Goal: Task Accomplishment & Management: Use online tool/utility

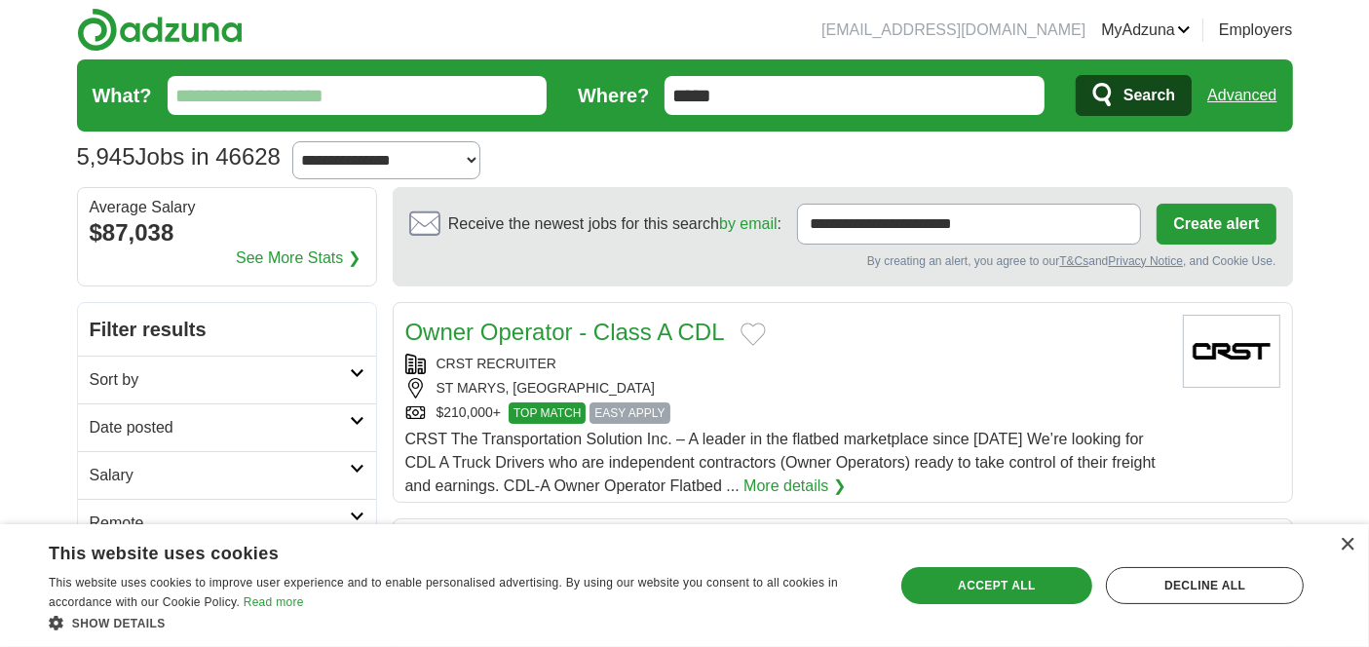
click at [1237, 28] on link "Employers" at bounding box center [1256, 30] width 74 height 23
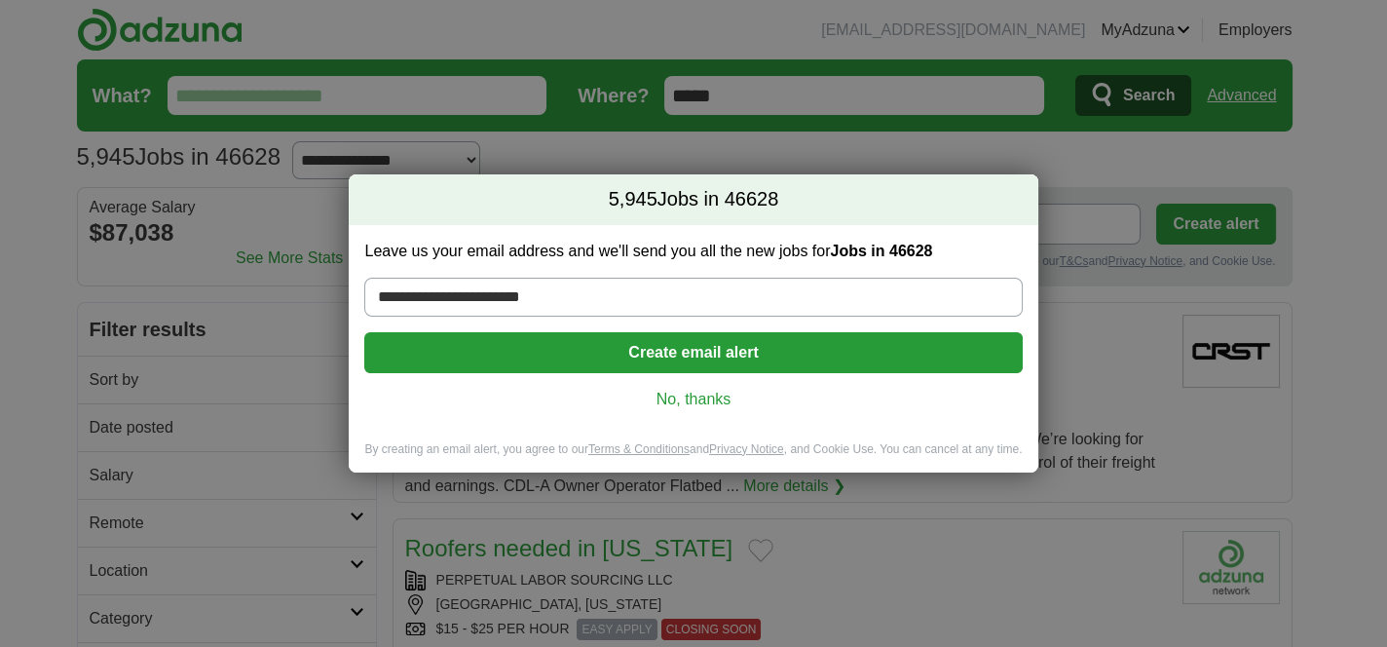
click at [723, 410] on link "No, thanks" at bounding box center [693, 399] width 626 height 21
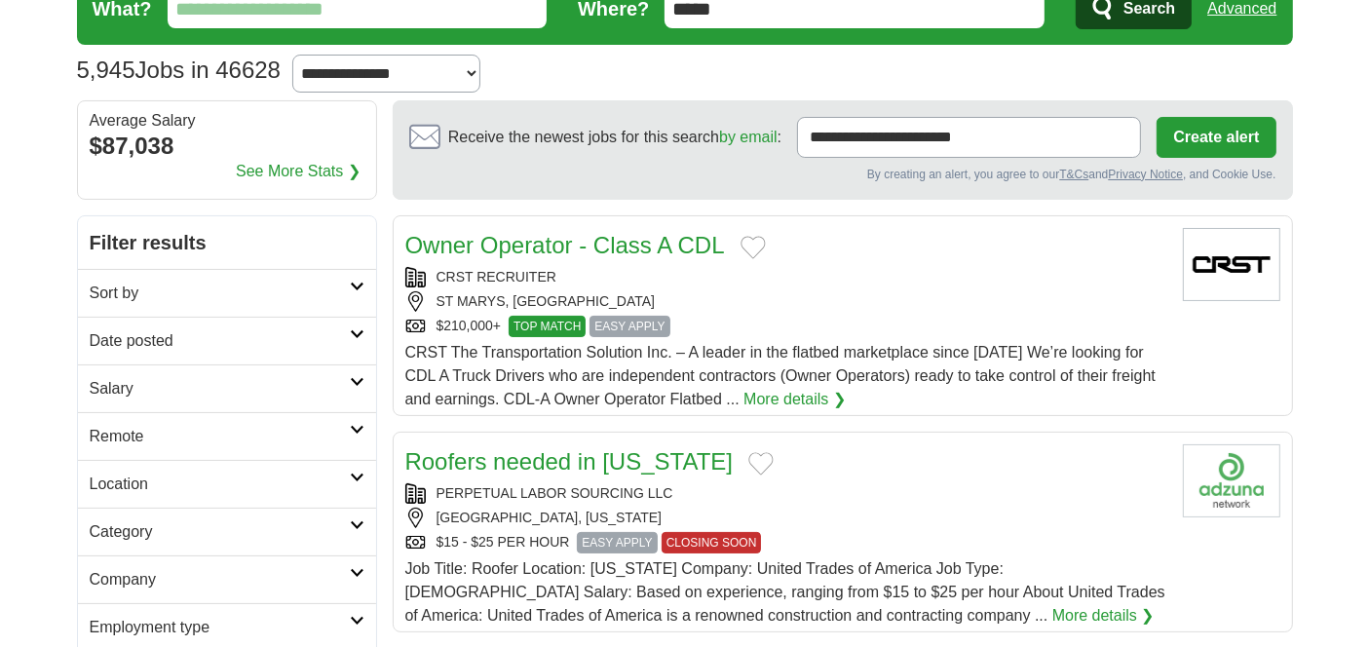
scroll to position [122, 0]
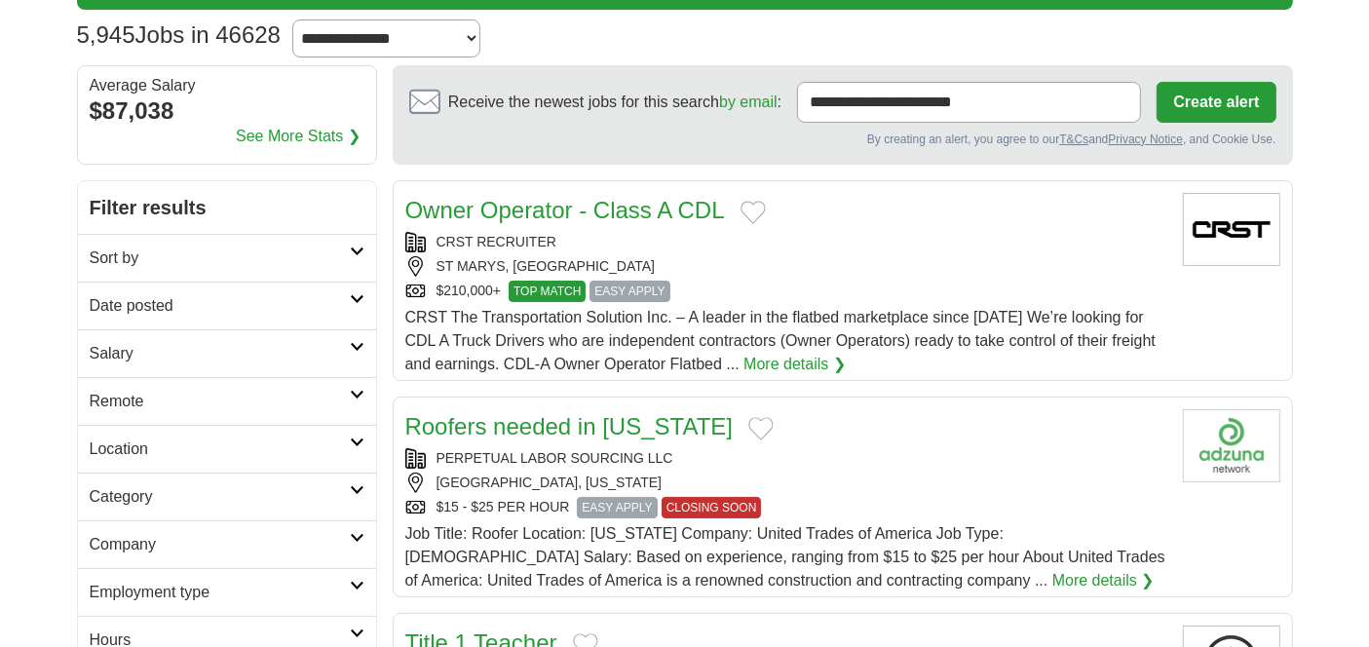
click at [273, 270] on h2 "Sort by" at bounding box center [220, 257] width 260 height 23
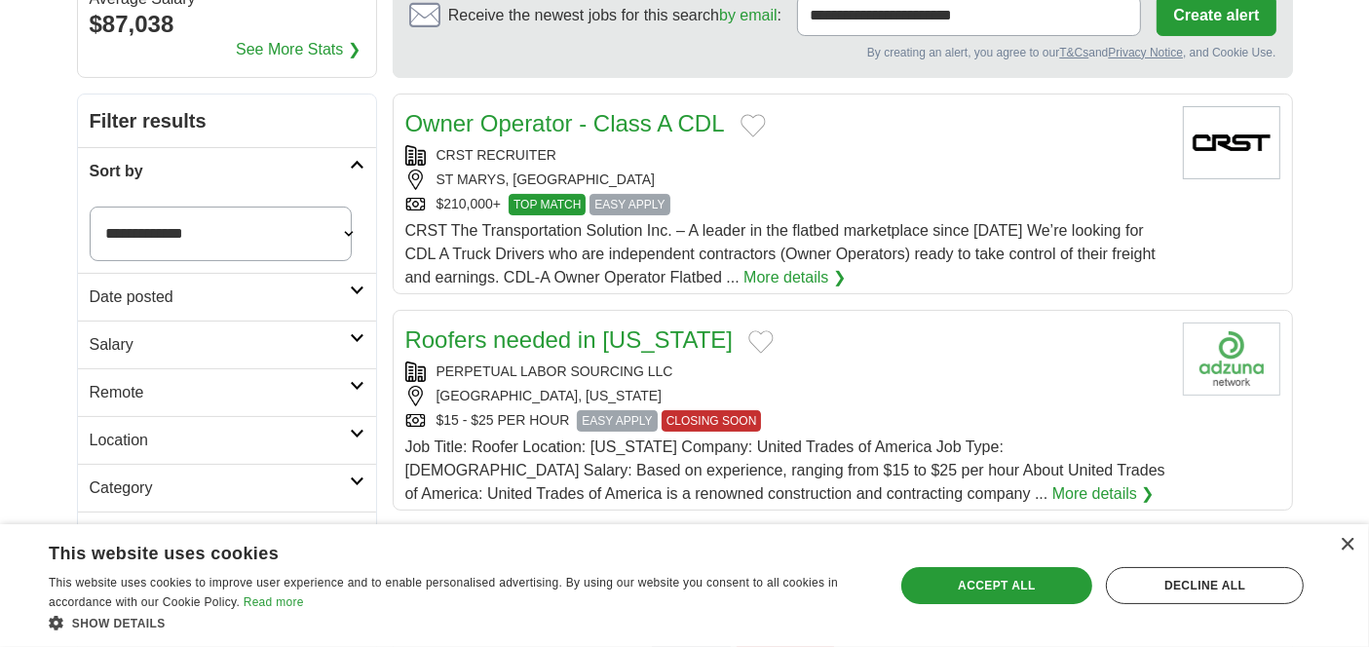
scroll to position [244, 0]
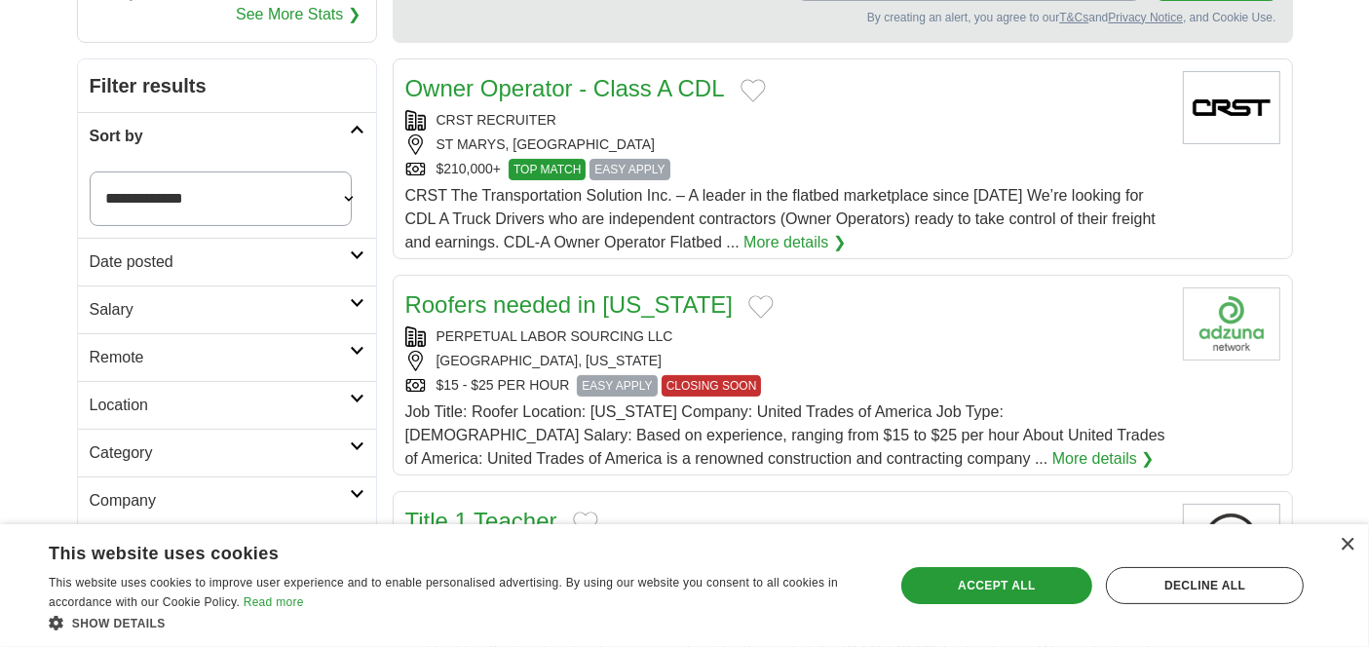
click at [269, 226] on select "**********" at bounding box center [221, 198] width 262 height 55
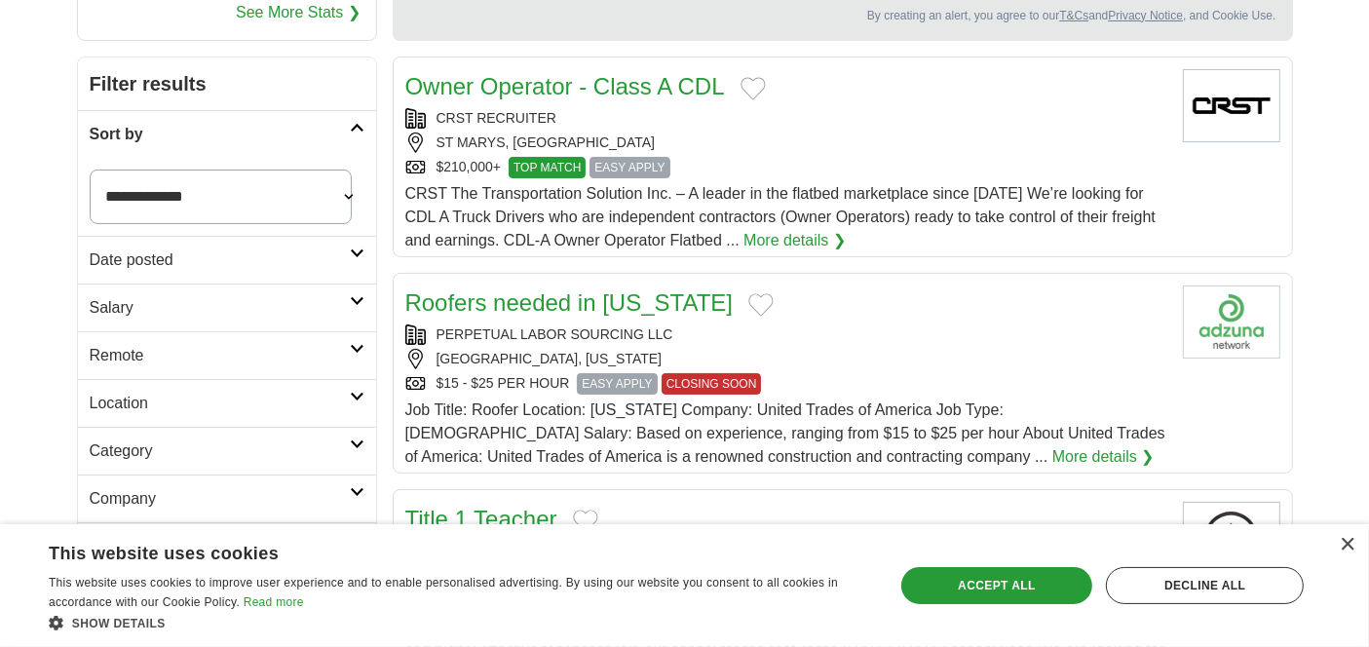
scroll to position [487, 0]
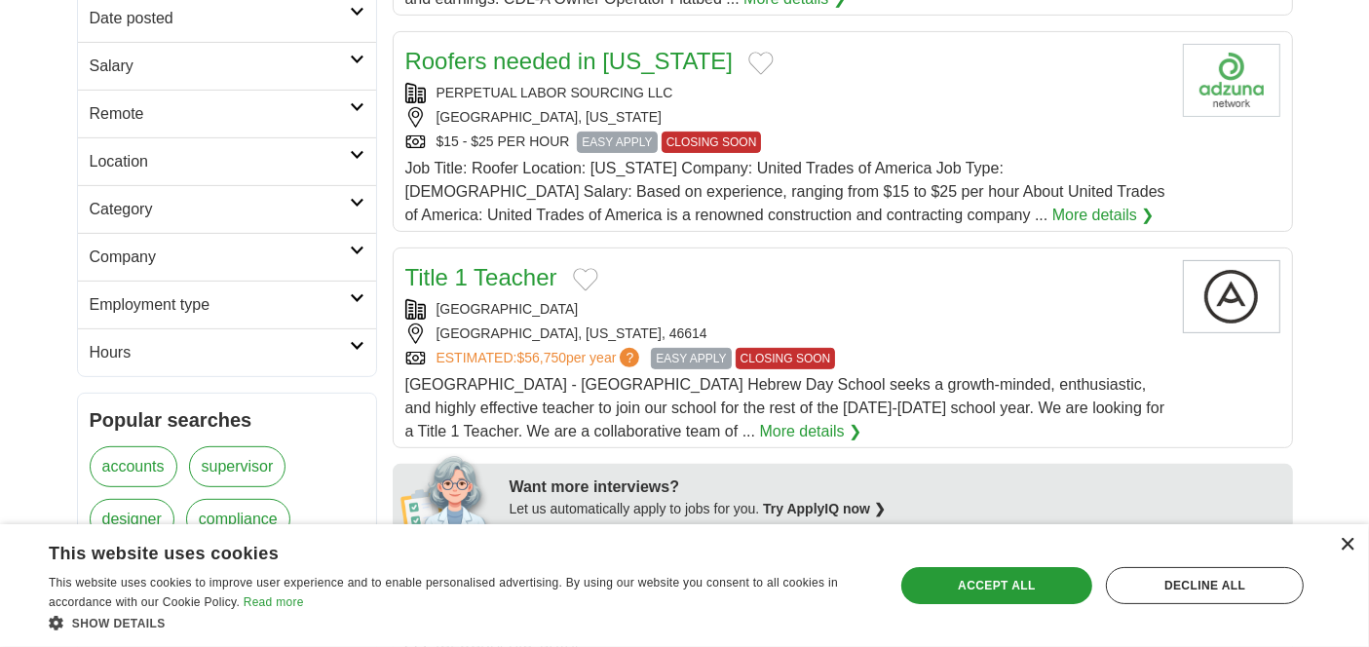
click at [1344, 538] on div "×" at bounding box center [1346, 545] width 15 height 15
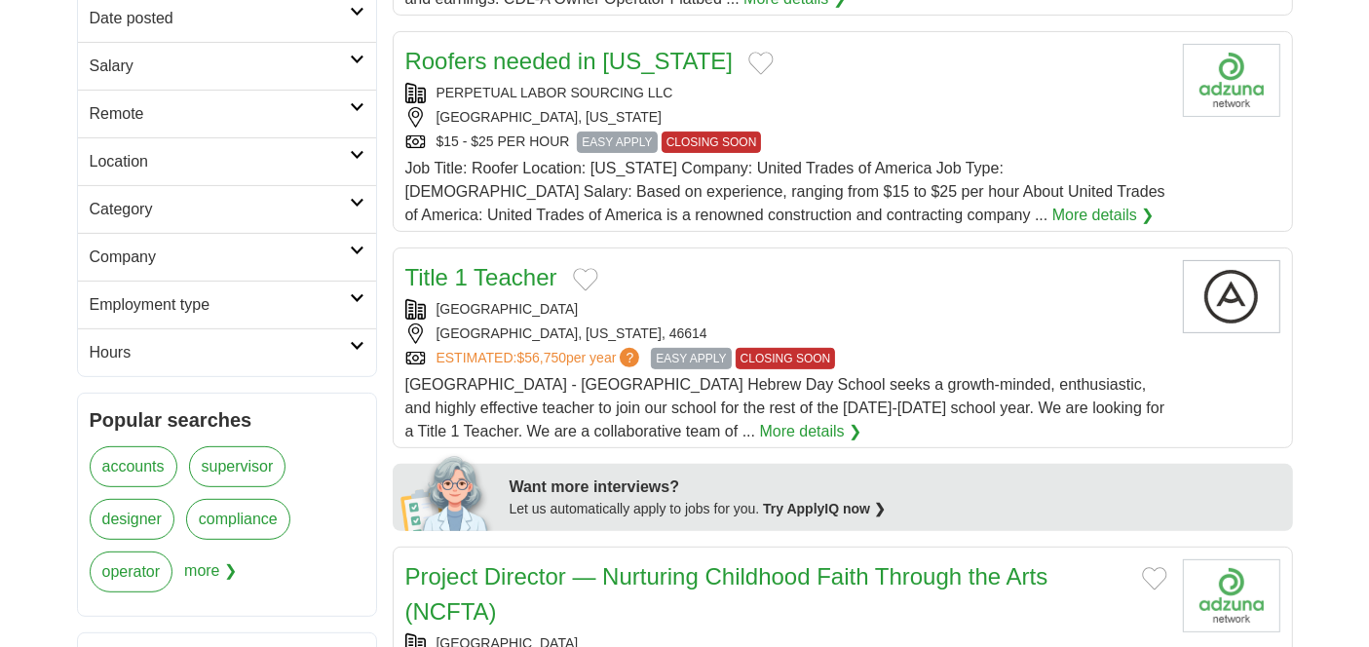
click at [184, 30] on h2 "Date posted" at bounding box center [220, 18] width 260 height 23
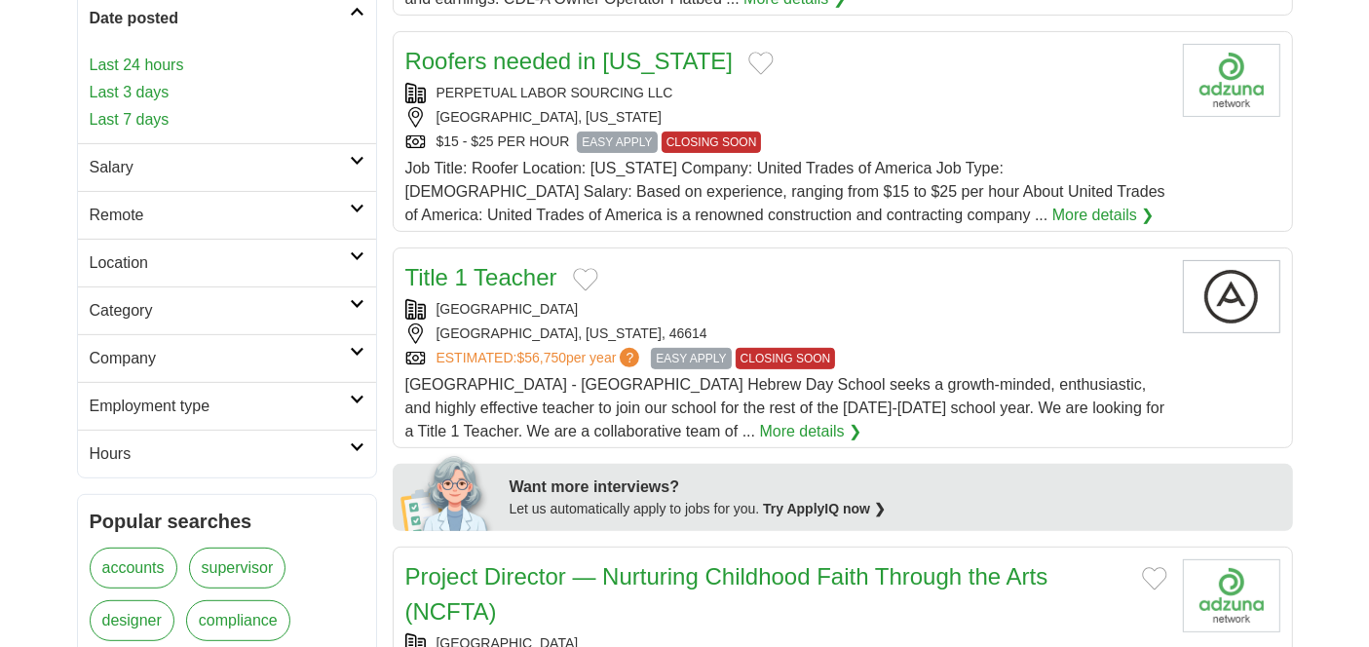
click at [184, 77] on link "Last 24 hours" at bounding box center [227, 65] width 275 height 23
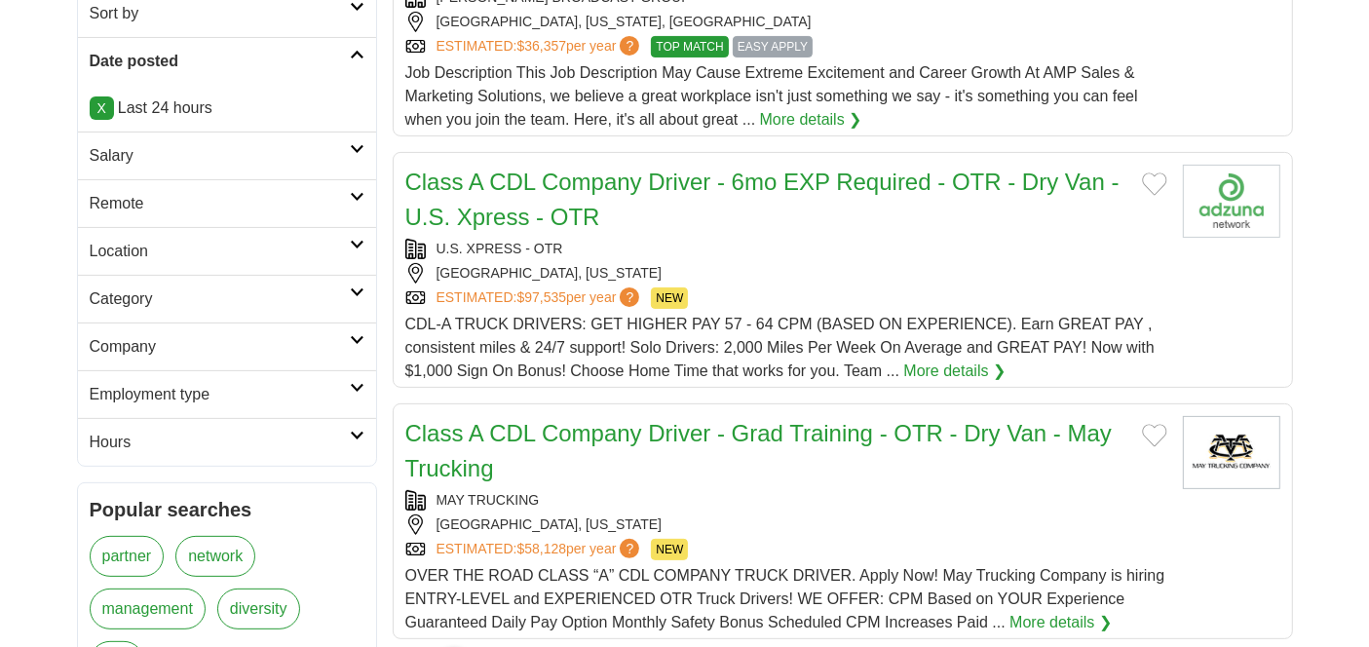
scroll to position [487, 0]
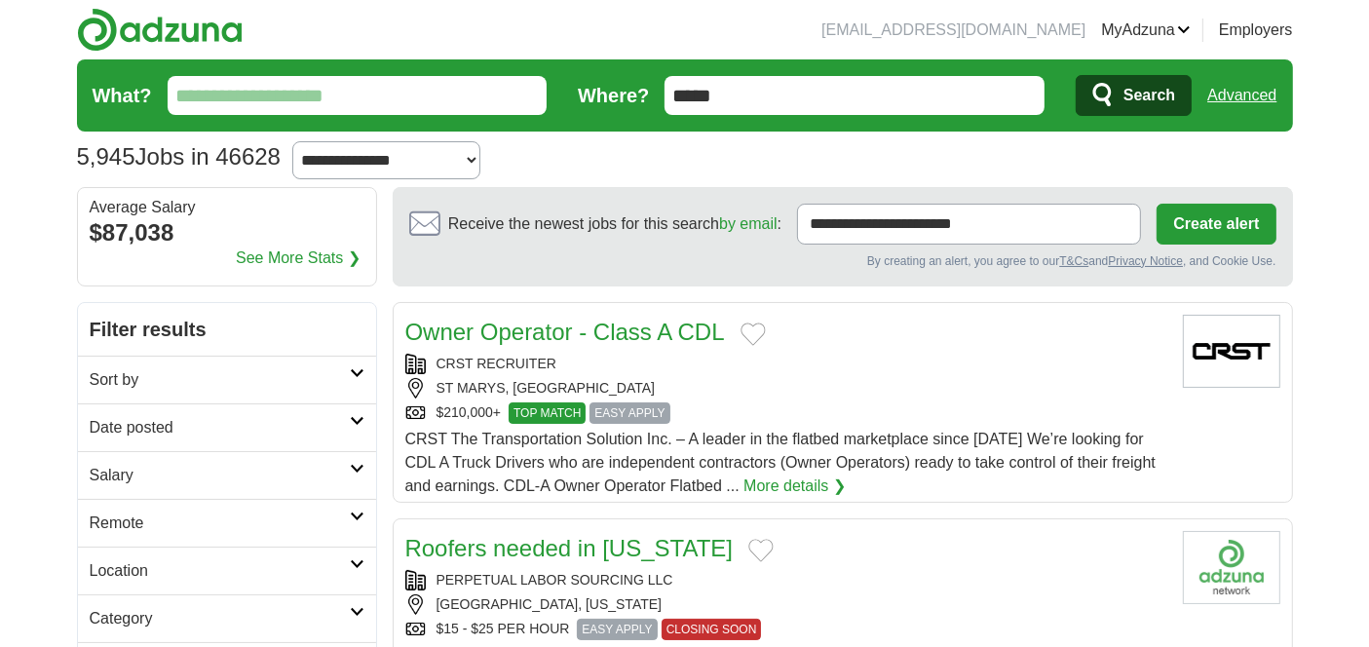
scroll to position [244, 0]
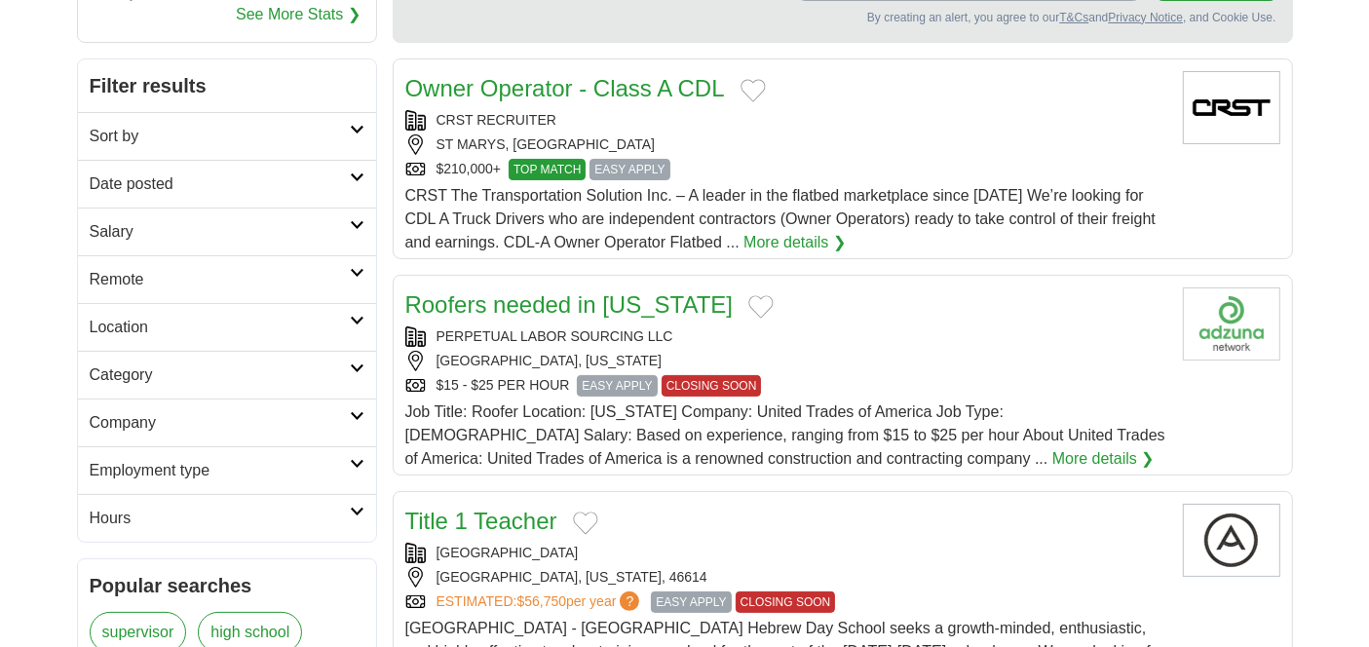
click at [189, 196] on h2 "Date posted" at bounding box center [220, 183] width 260 height 23
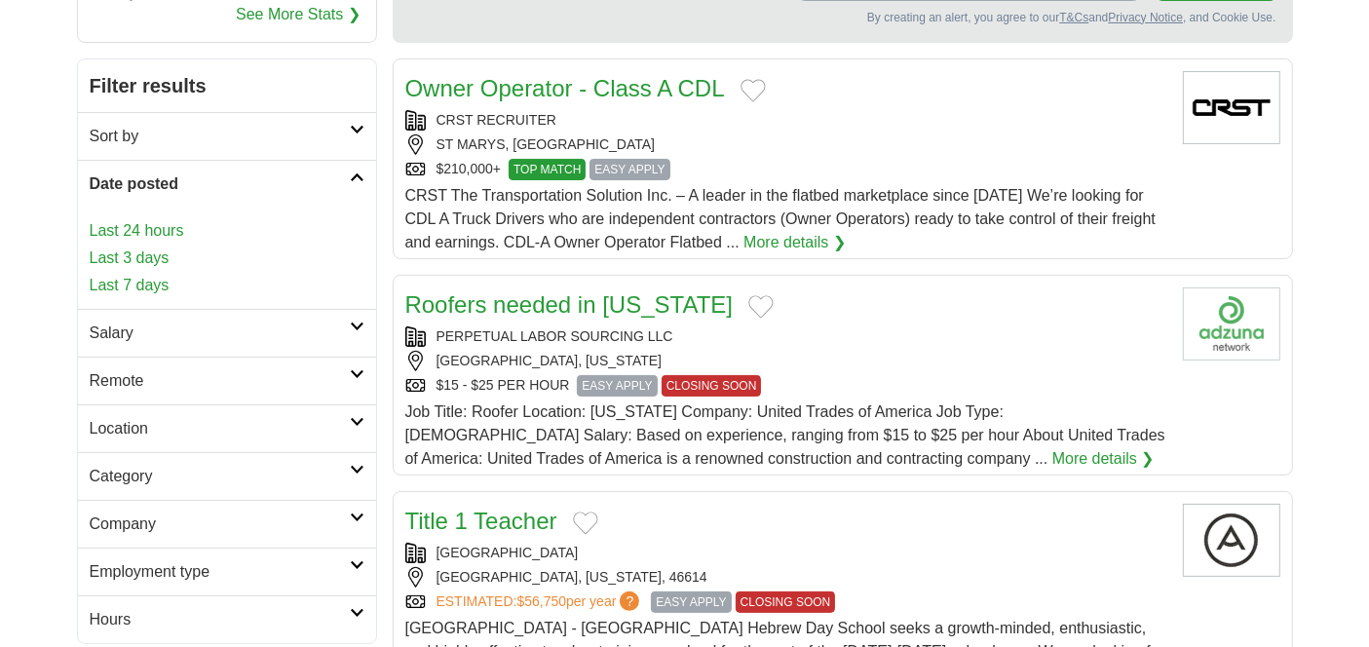
click at [174, 270] on link "Last 3 days" at bounding box center [227, 257] width 275 height 23
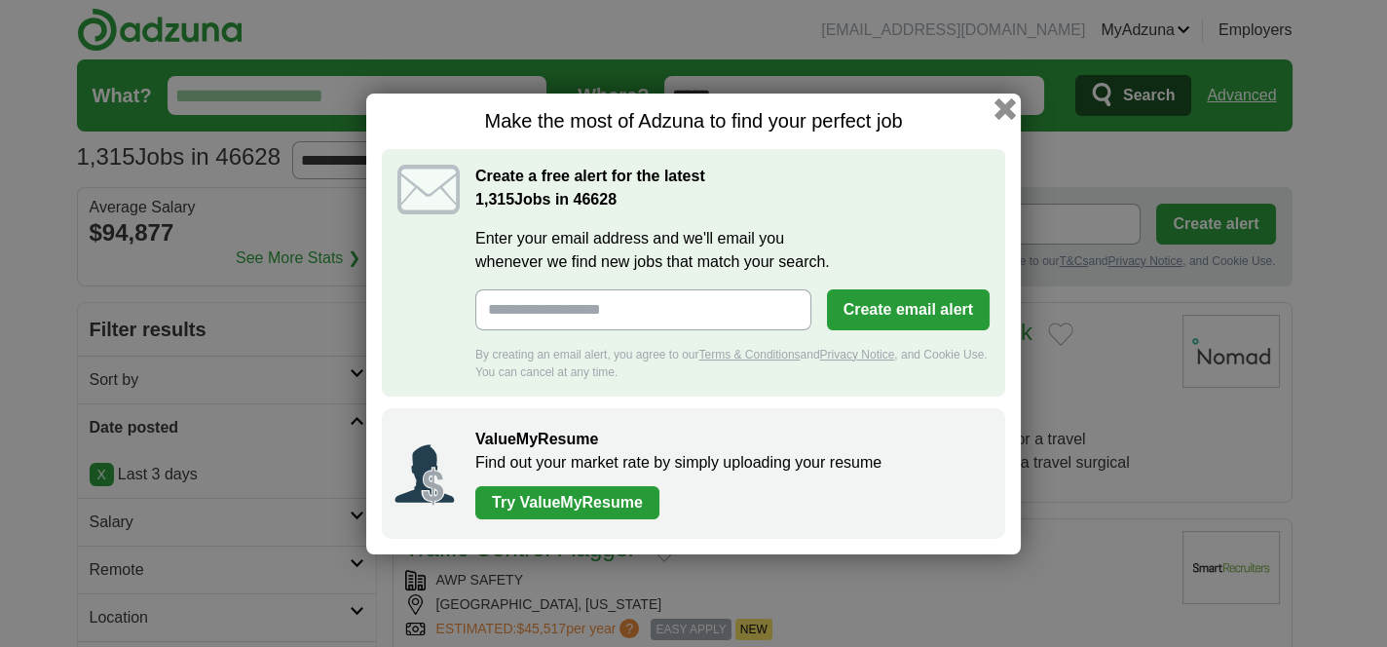
click at [1016, 97] on button "button" at bounding box center [1005, 107] width 21 height 21
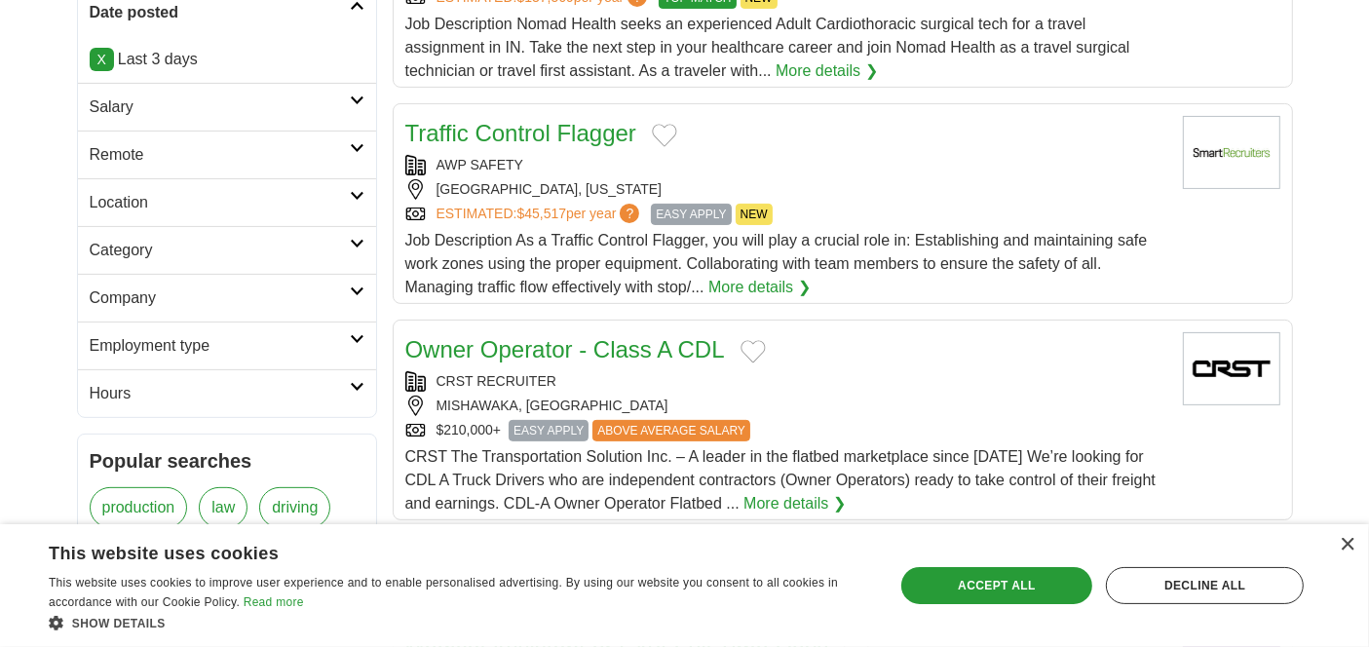
scroll to position [487, 0]
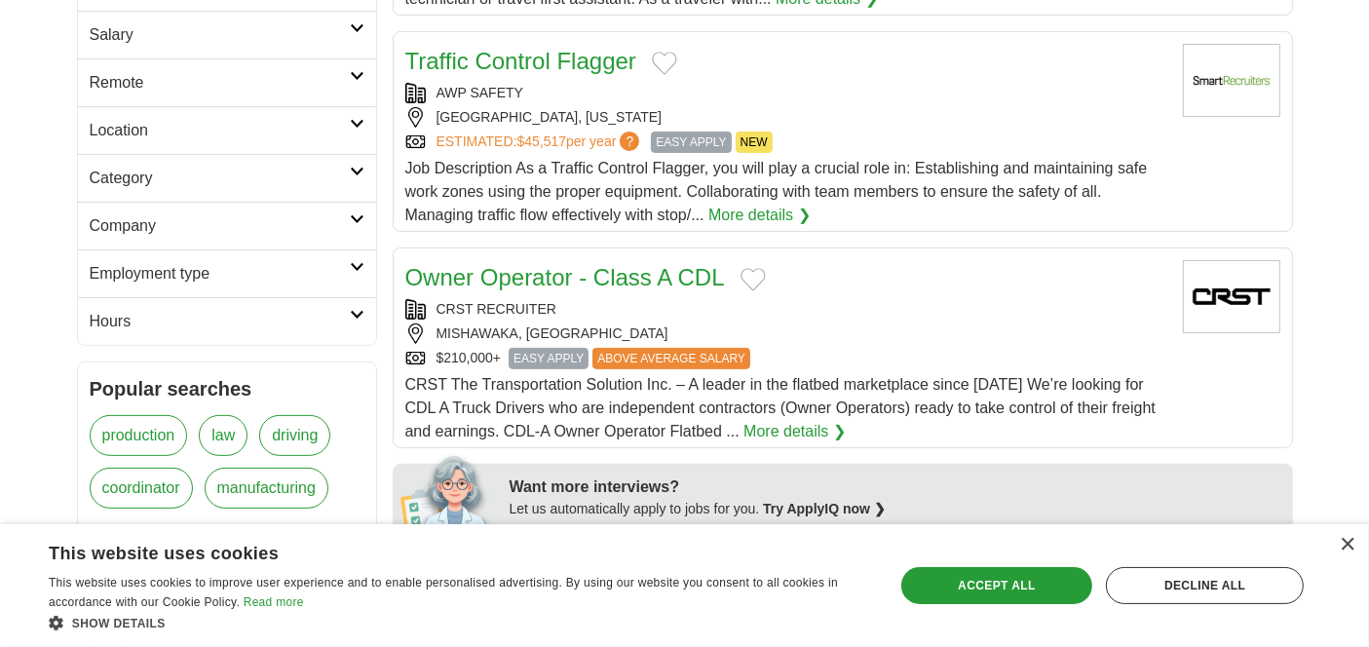
click at [244, 142] on h2 "Location" at bounding box center [220, 130] width 260 height 23
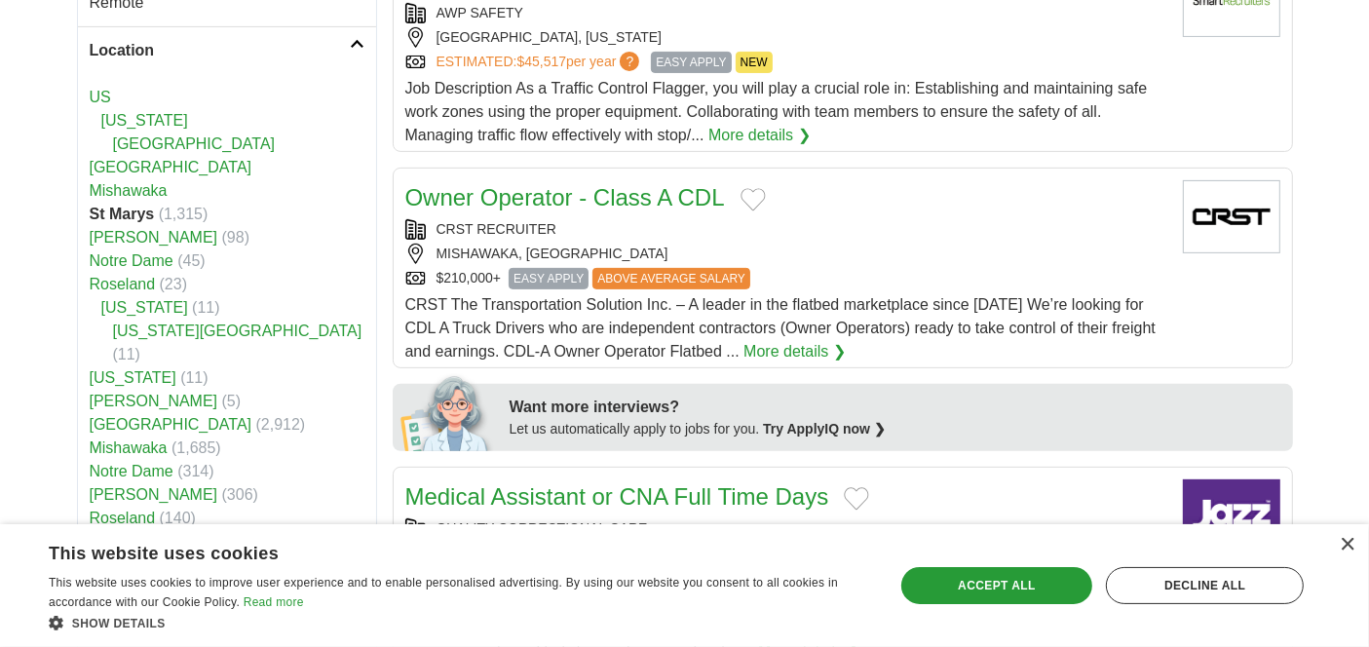
scroll to position [609, 0]
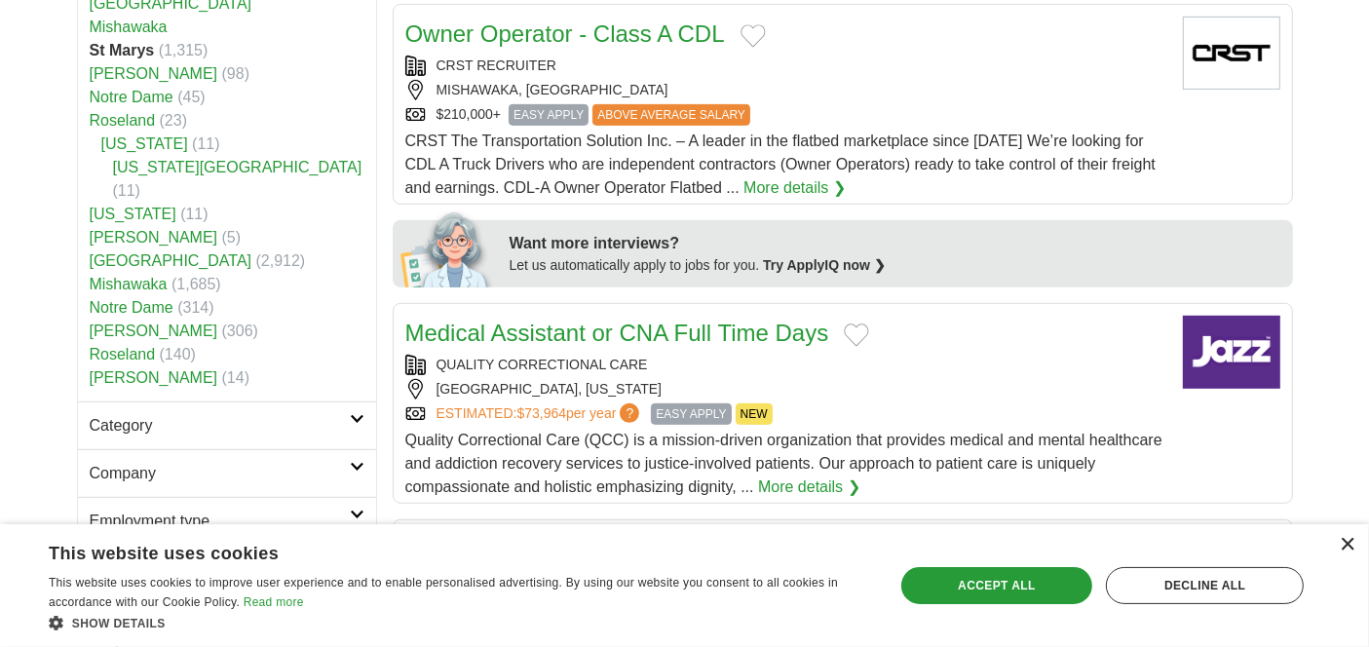
click at [1341, 538] on div "×" at bounding box center [1346, 545] width 15 height 15
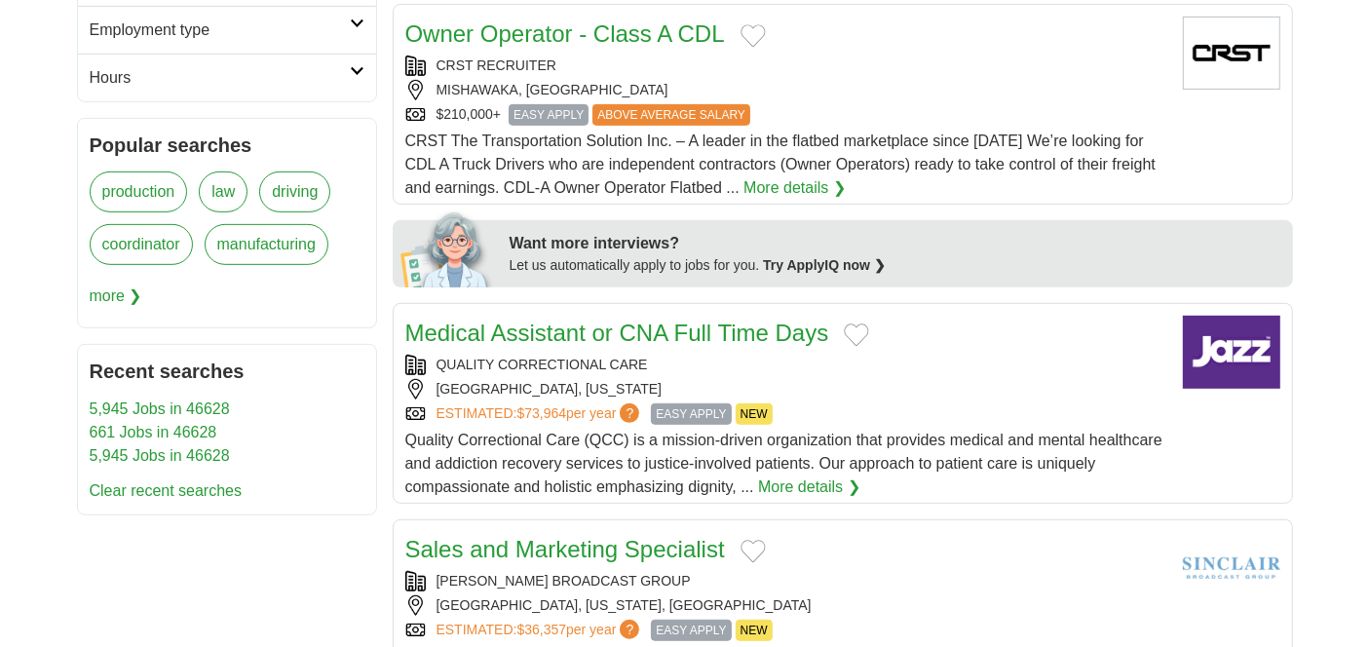
click at [178, 42] on h2 "Employment type" at bounding box center [220, 30] width 260 height 23
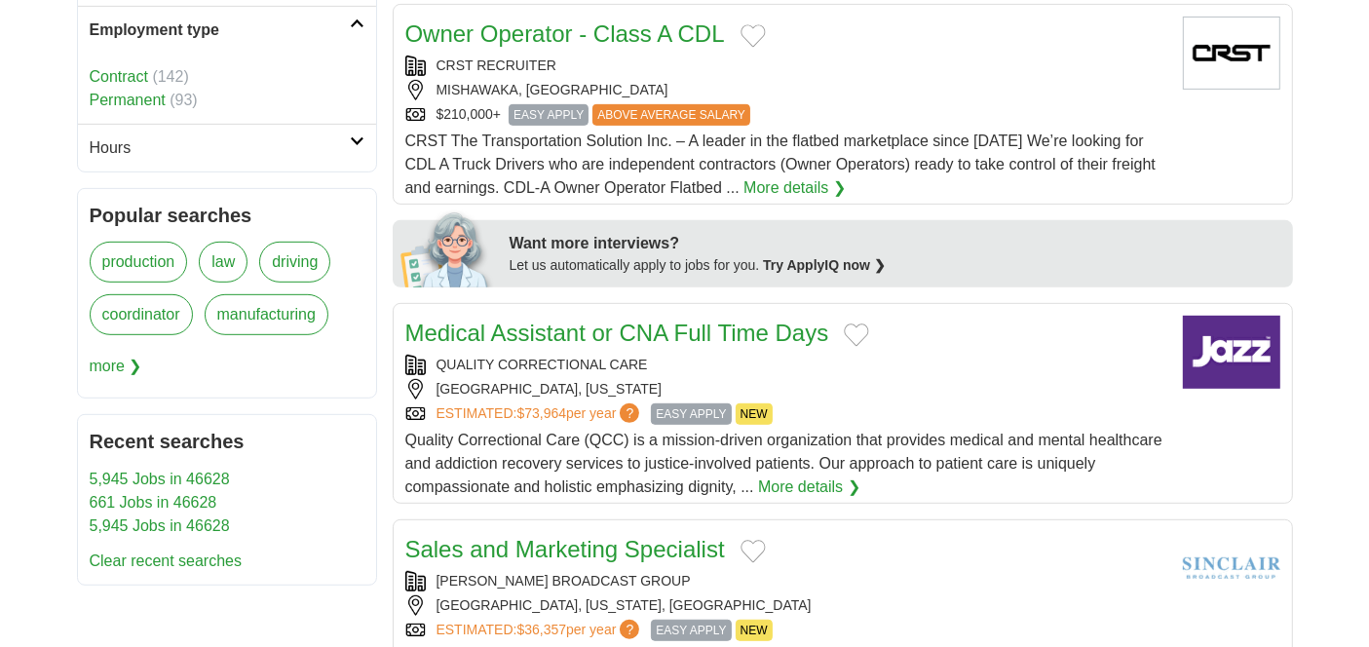
click at [178, 42] on h2 "Employment type" at bounding box center [220, 30] width 260 height 23
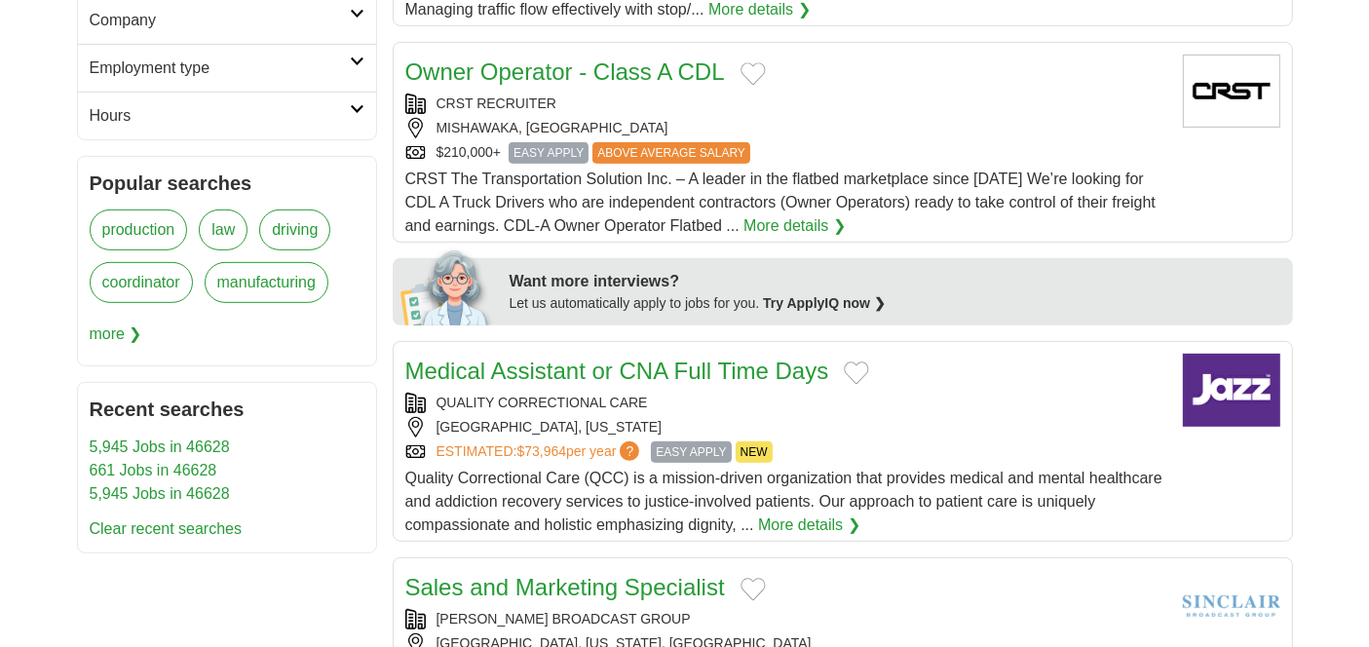
scroll to position [0, 0]
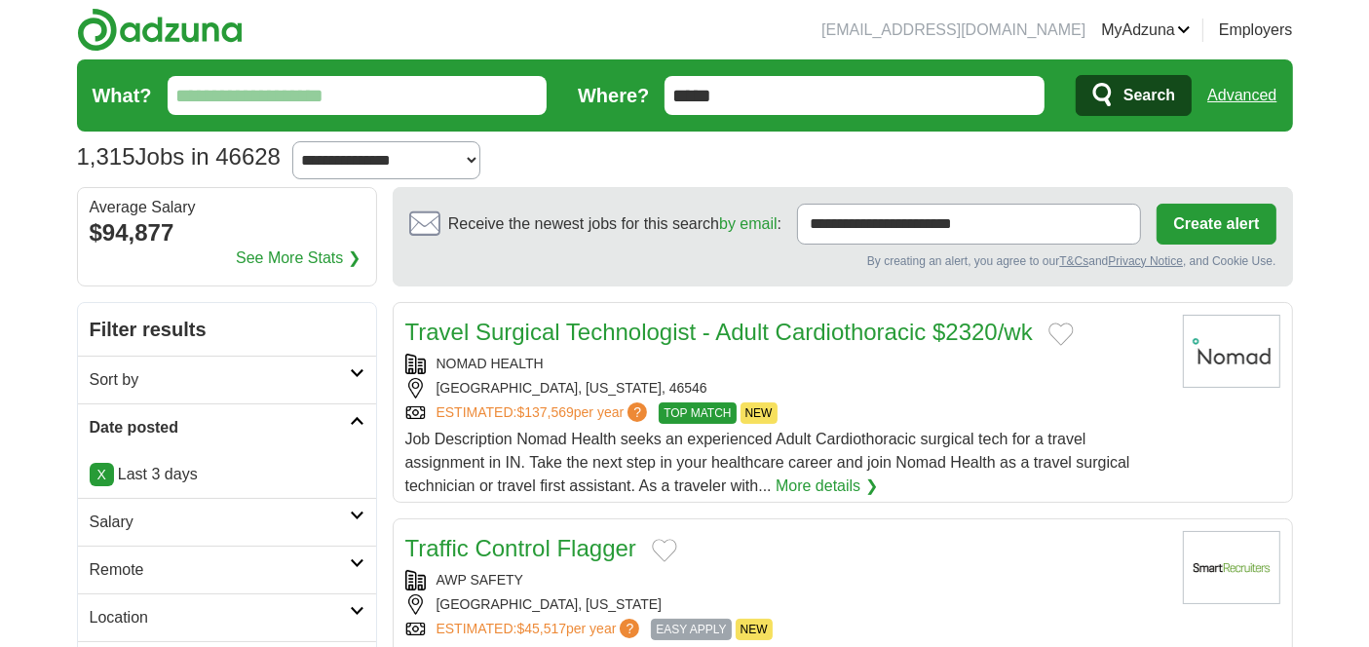
click at [1123, 115] on span "Search" at bounding box center [1149, 95] width 52 height 39
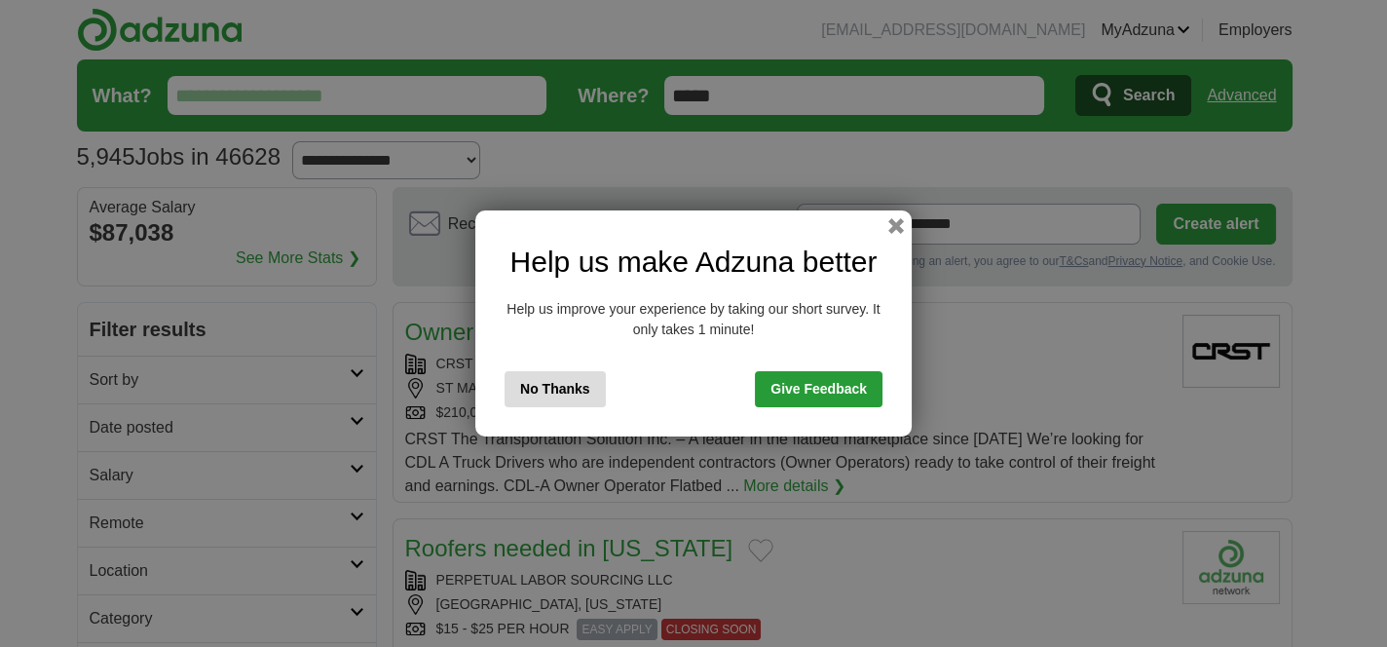
click at [505, 406] on button "No Thanks" at bounding box center [555, 389] width 101 height 36
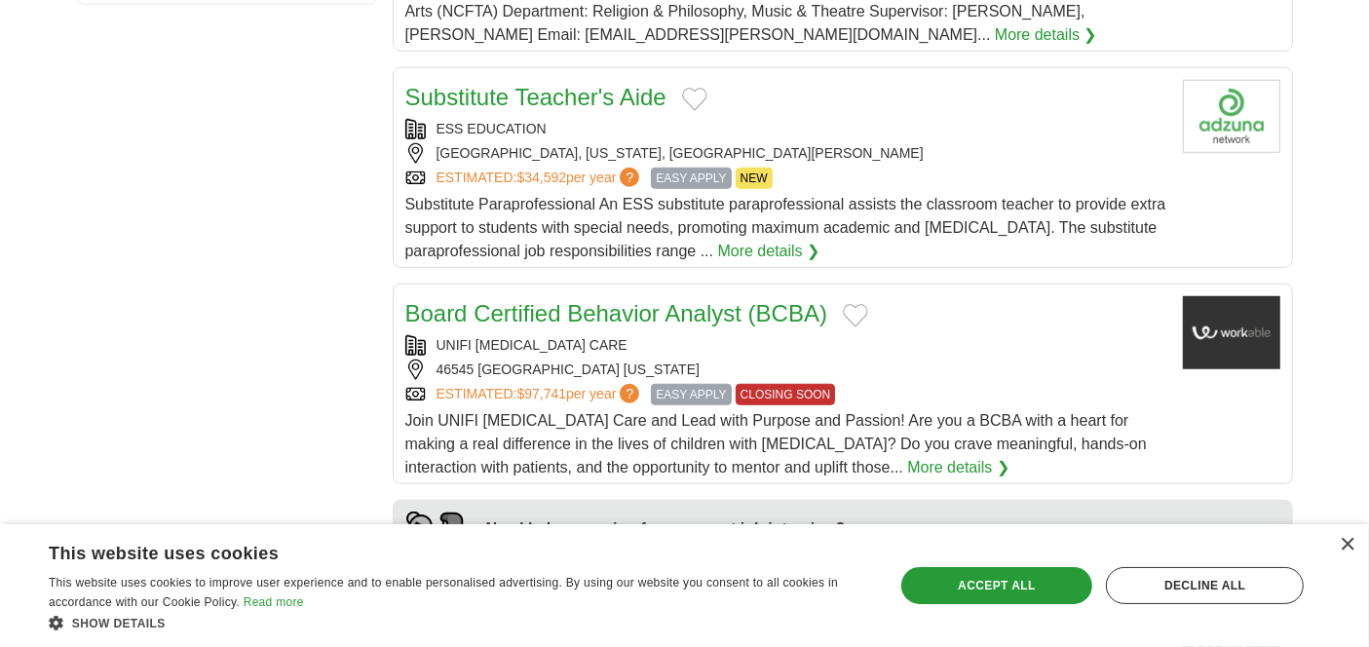
scroll to position [1583, 0]
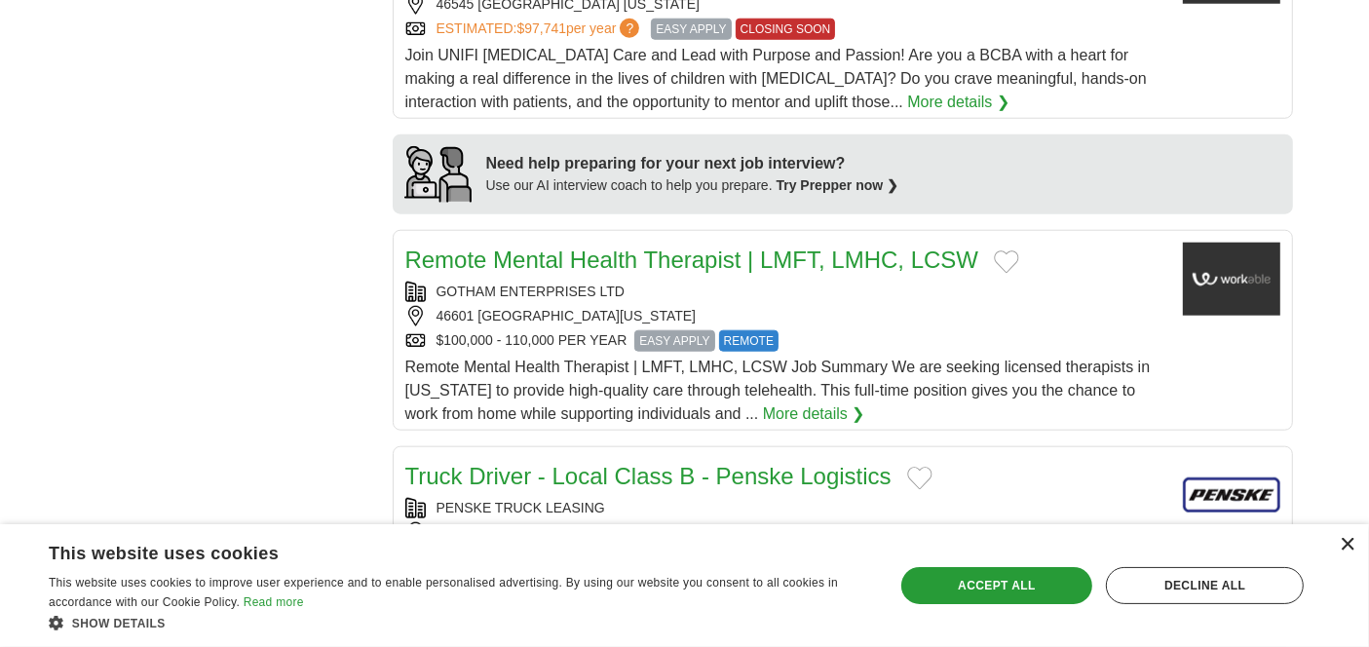
click at [1344, 538] on div "×" at bounding box center [1346, 545] width 15 height 15
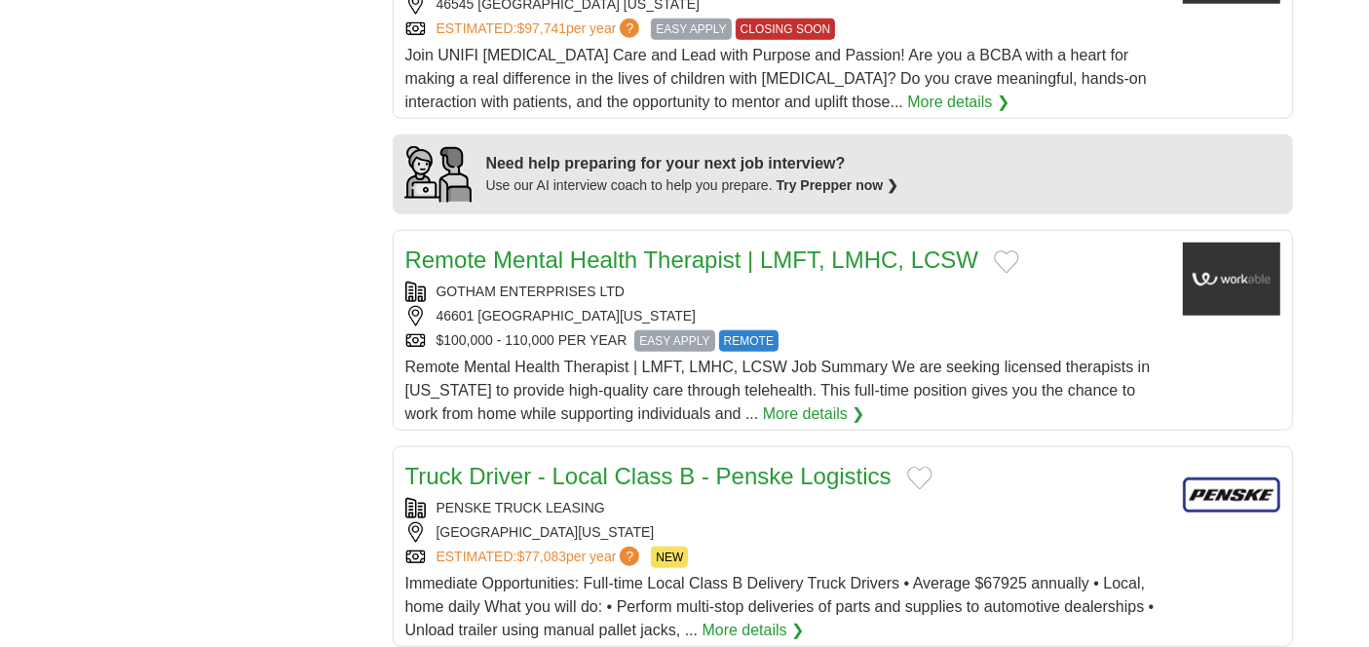
scroll to position [0, 0]
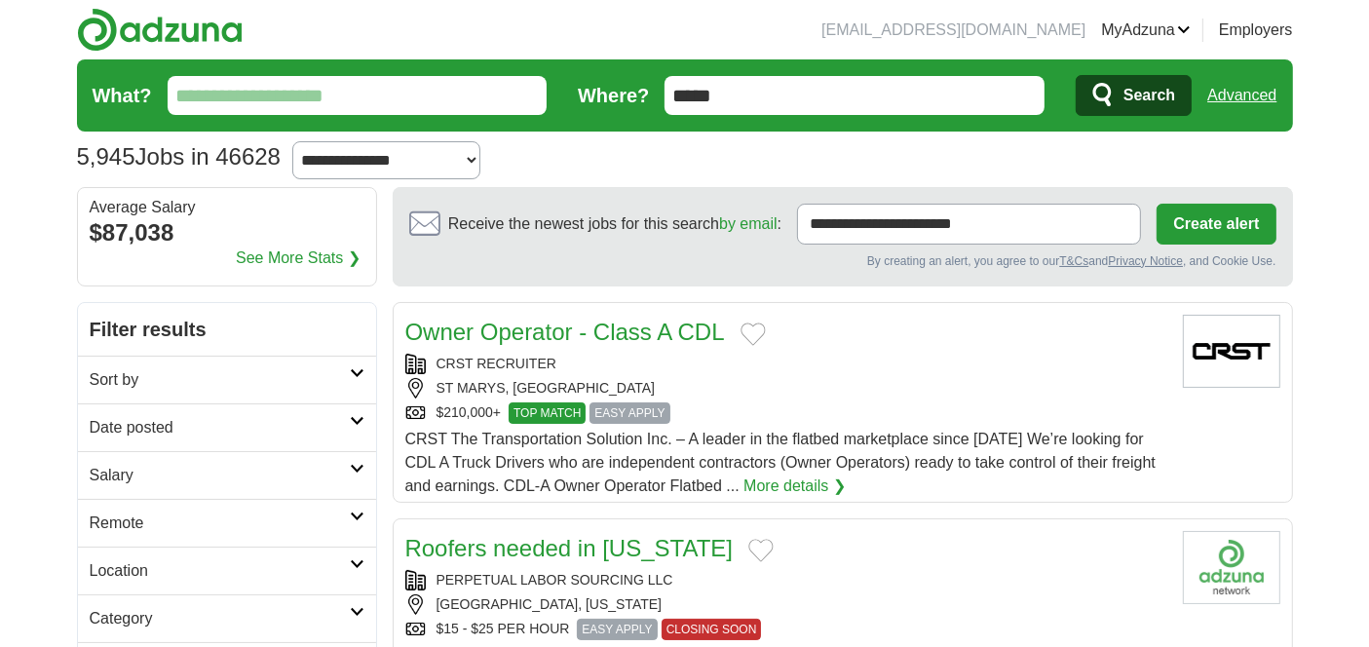
click at [305, 102] on input "What?" at bounding box center [358, 95] width 380 height 39
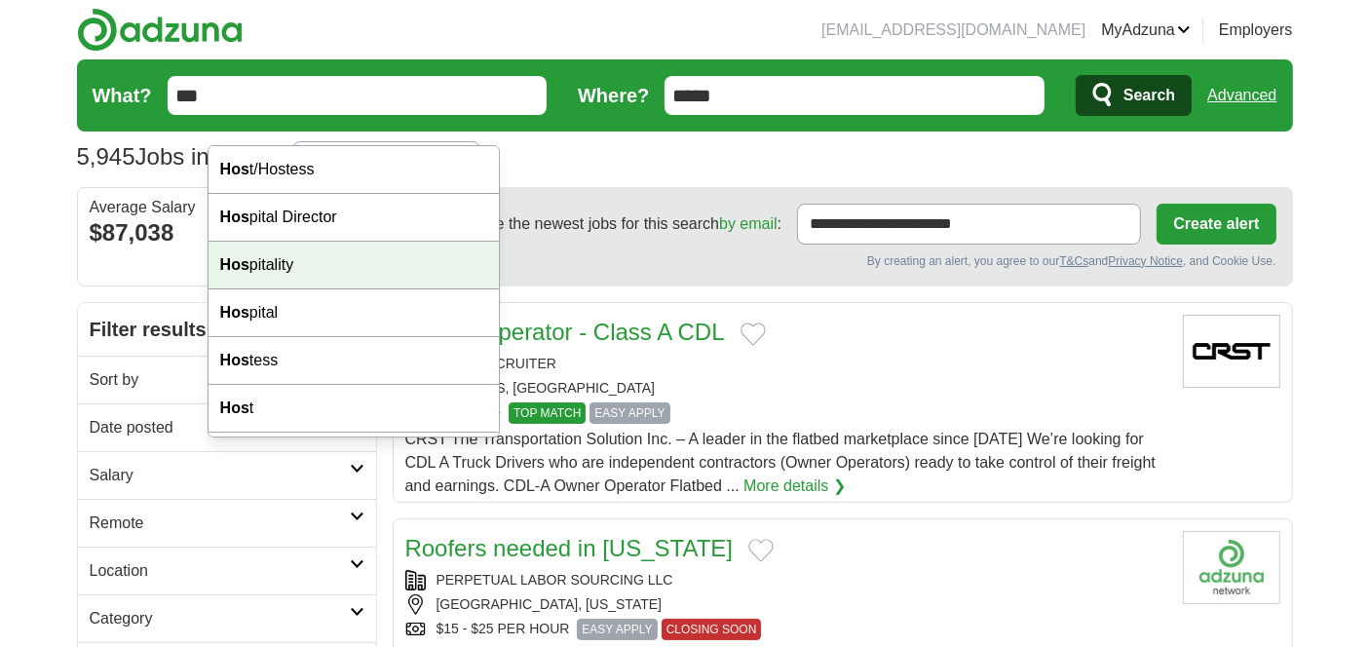
click at [282, 289] on div "Hos pitality" at bounding box center [353, 266] width 291 height 48
type input "**********"
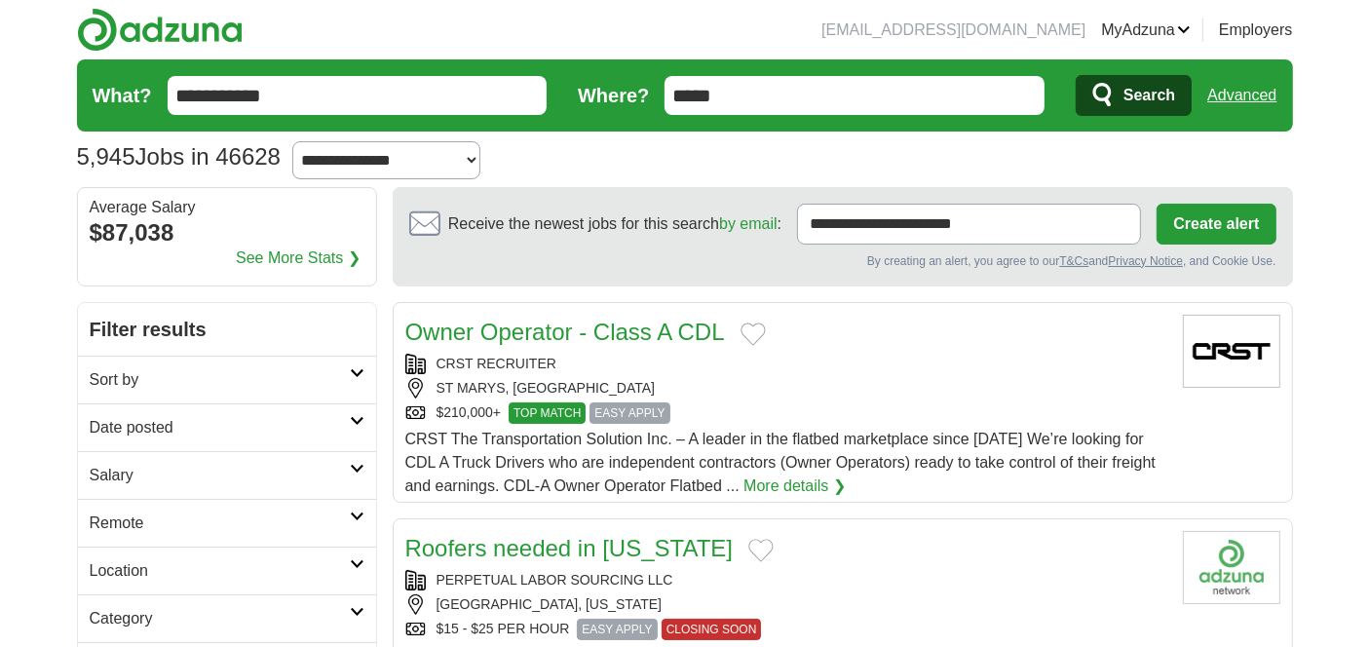
click at [1124, 113] on span "Search" at bounding box center [1149, 95] width 52 height 39
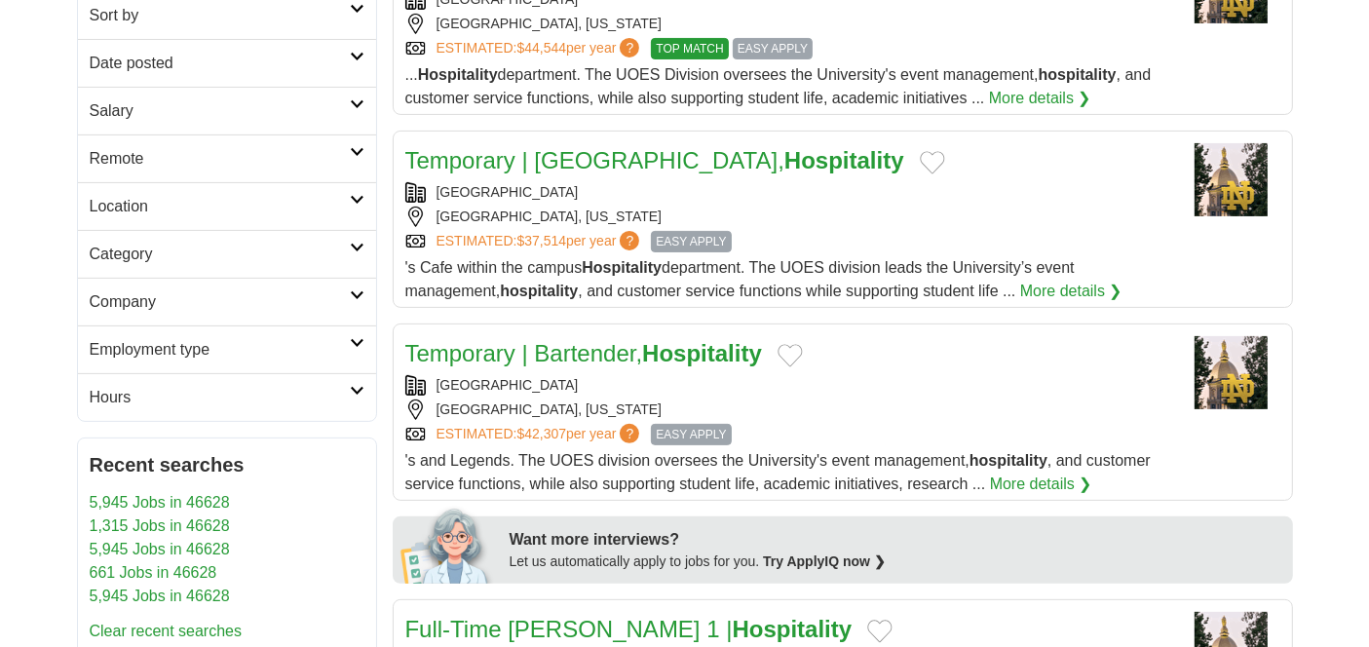
scroll to position [365, 0]
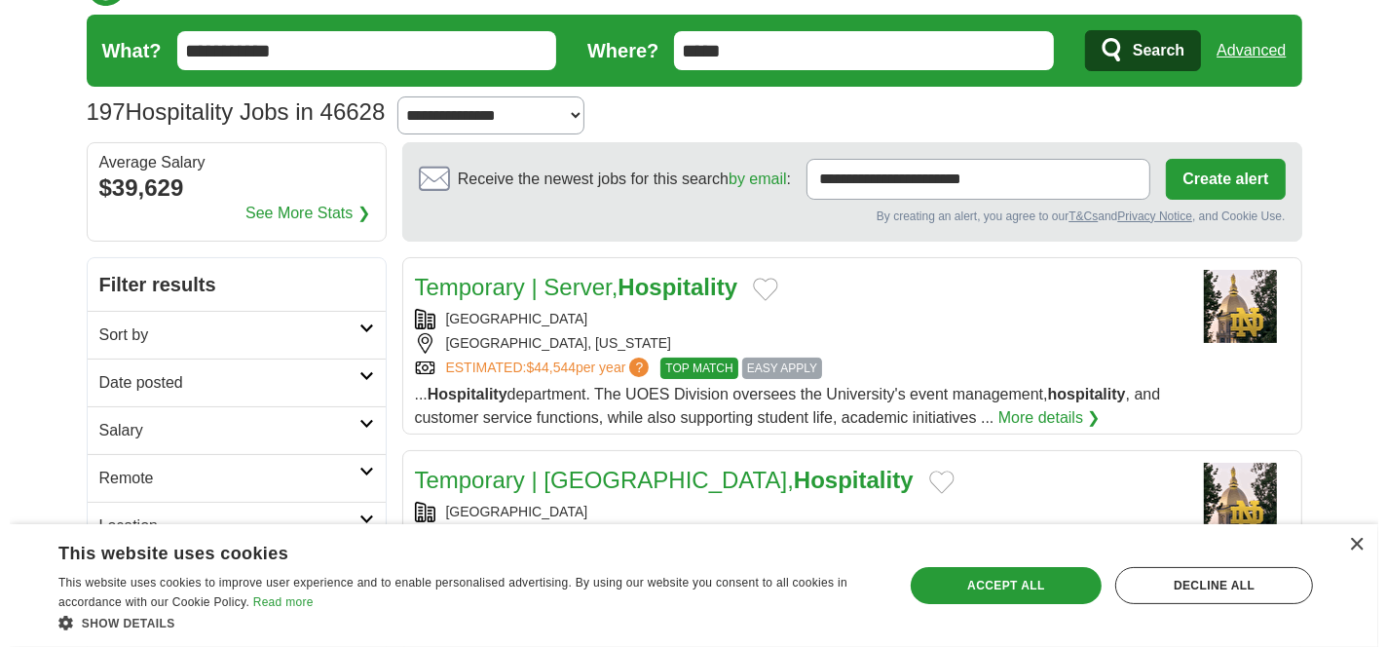
scroll to position [0, 0]
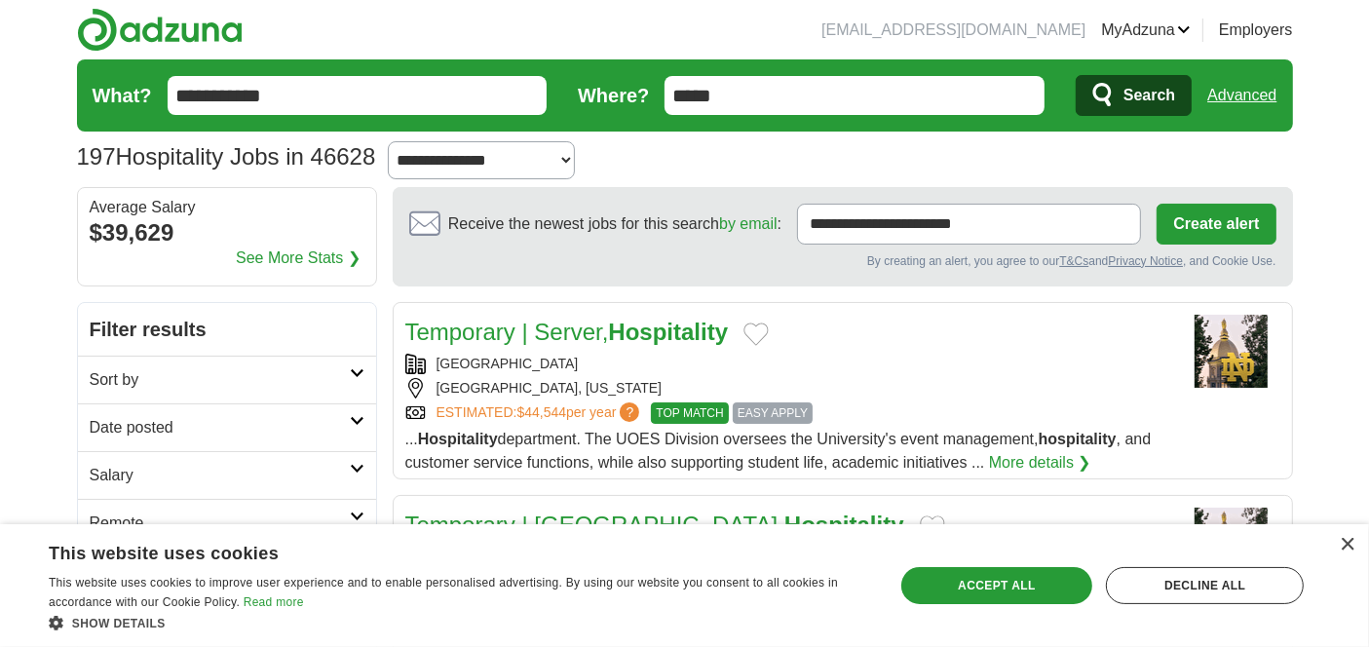
click at [164, 250] on div "$39,629" at bounding box center [227, 232] width 275 height 35
click at [265, 270] on link "See More Stats ❯" at bounding box center [298, 257] width 125 height 23
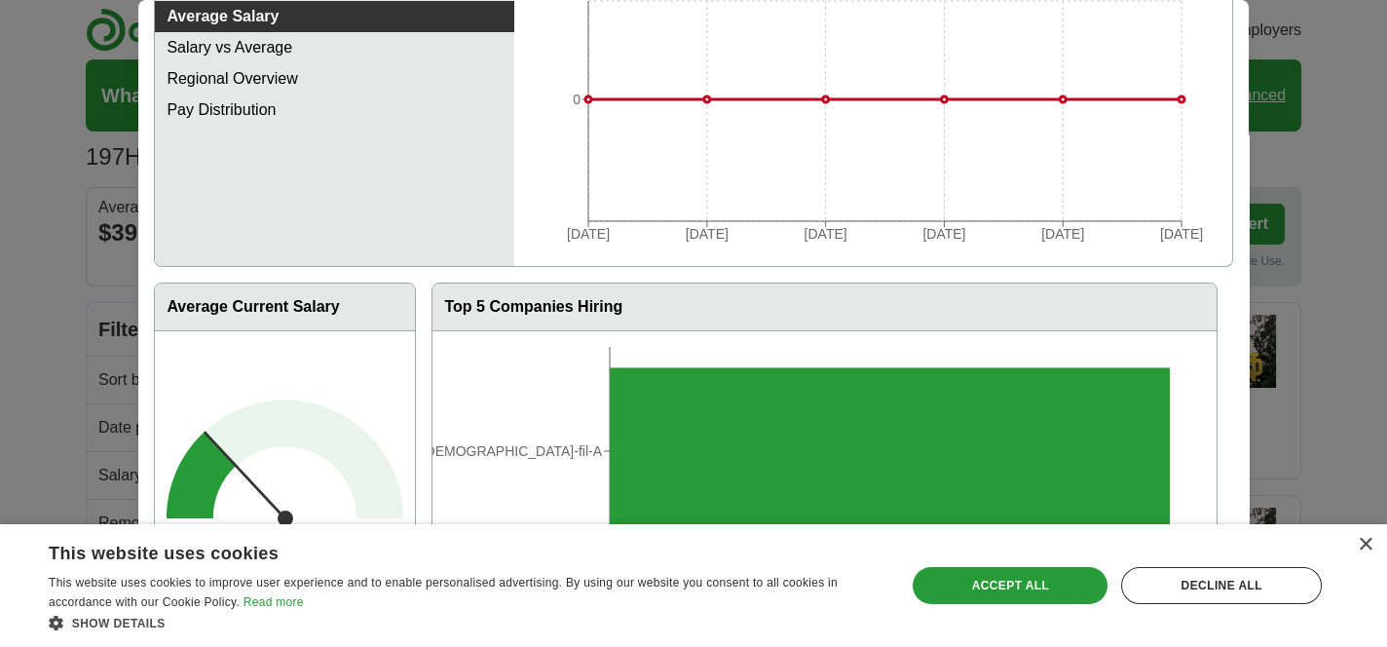
scroll to position [272, 0]
click at [1367, 538] on div "×" at bounding box center [1365, 545] width 15 height 15
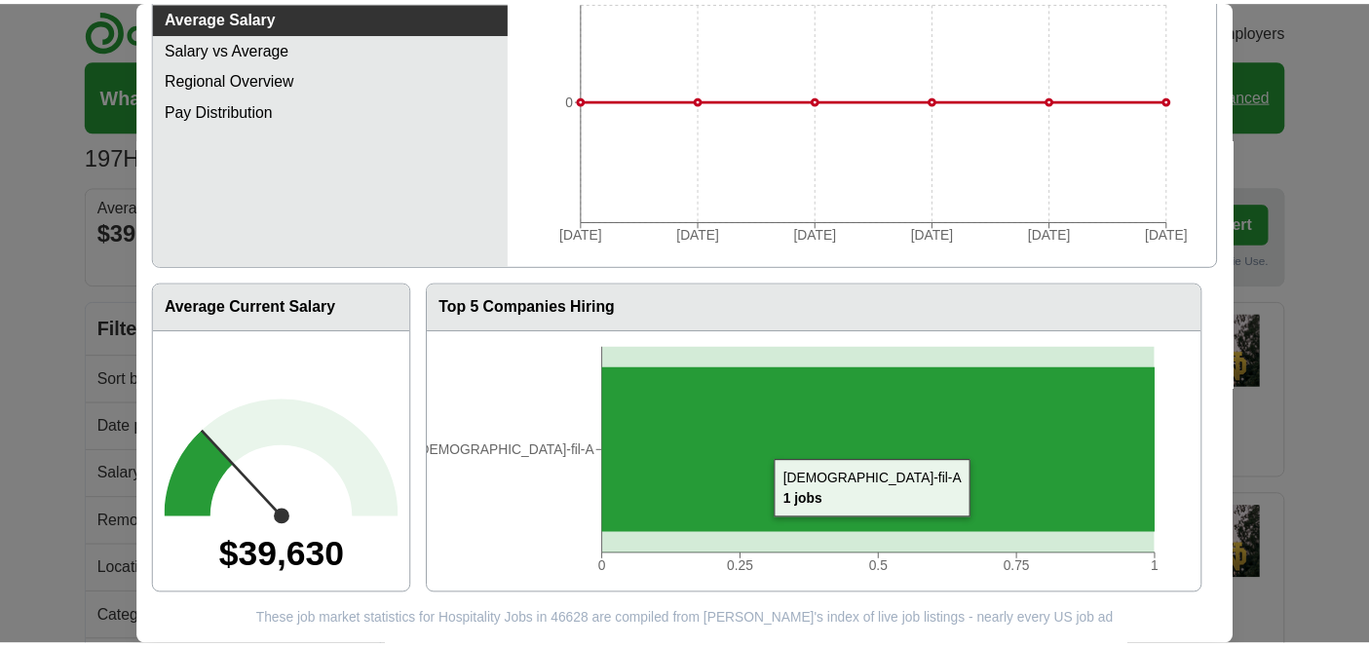
scroll to position [28, 0]
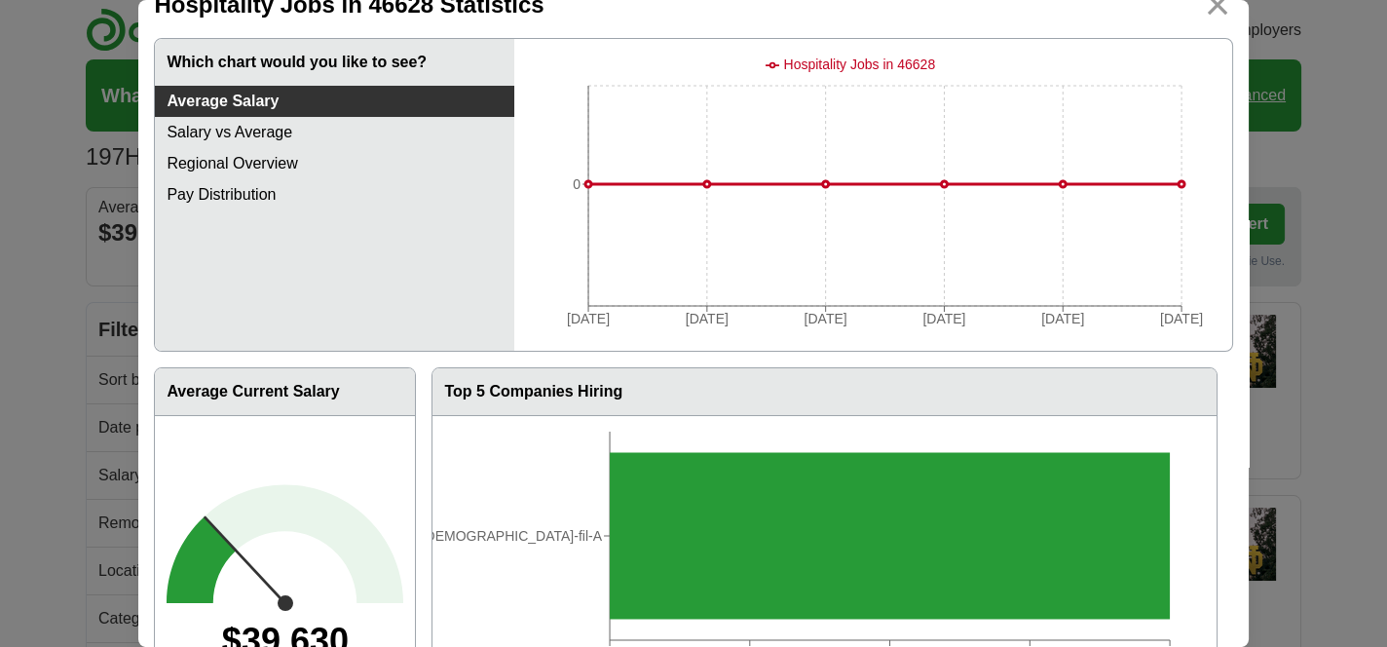
click at [246, 210] on link "Pay Distribution" at bounding box center [334, 194] width 358 height 31
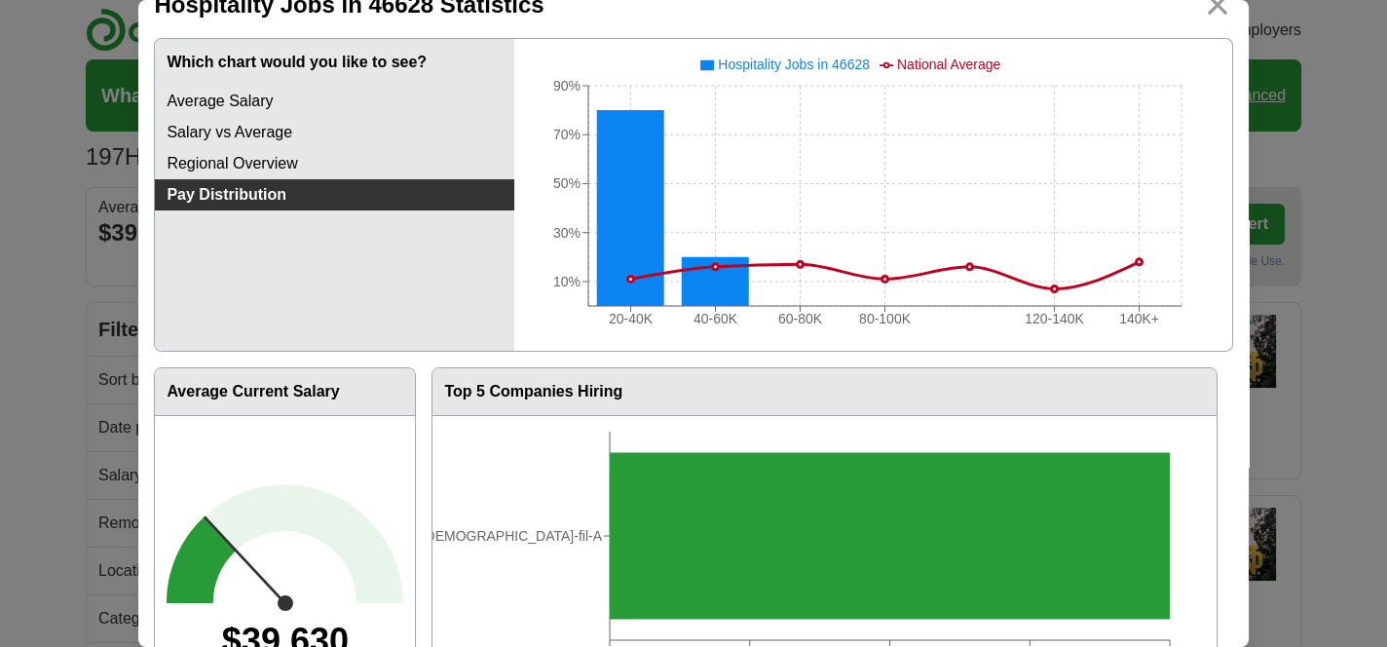
click at [796, 306] on line at bounding box center [884, 306] width 593 height 0
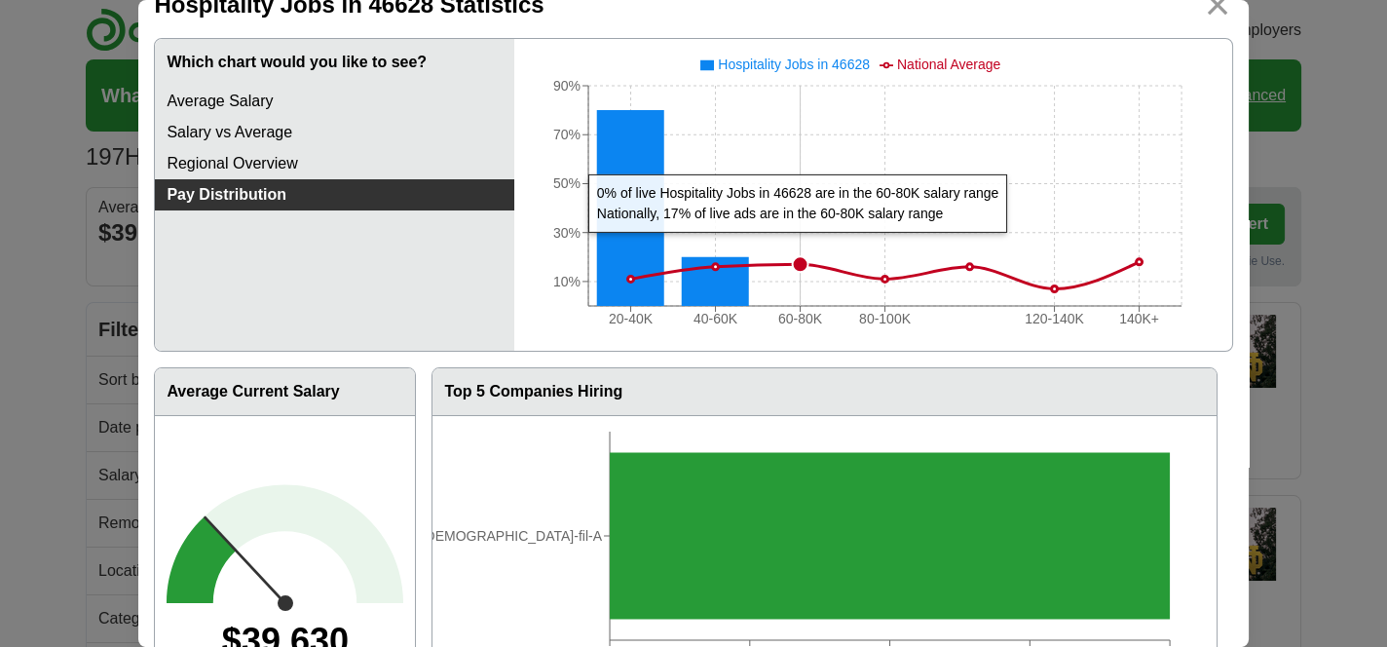
click at [795, 272] on circle at bounding box center [800, 264] width 16 height 16
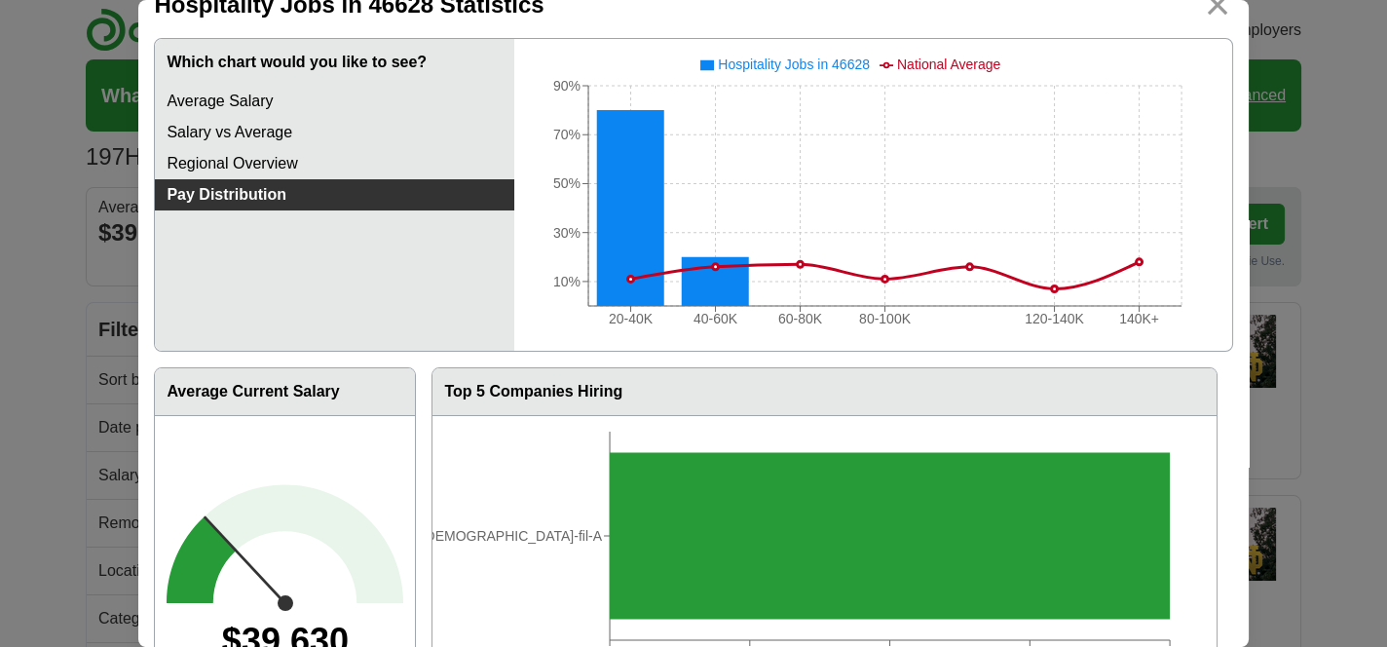
click at [1346, 306] on div "**********" at bounding box center [693, 323] width 1387 height 647
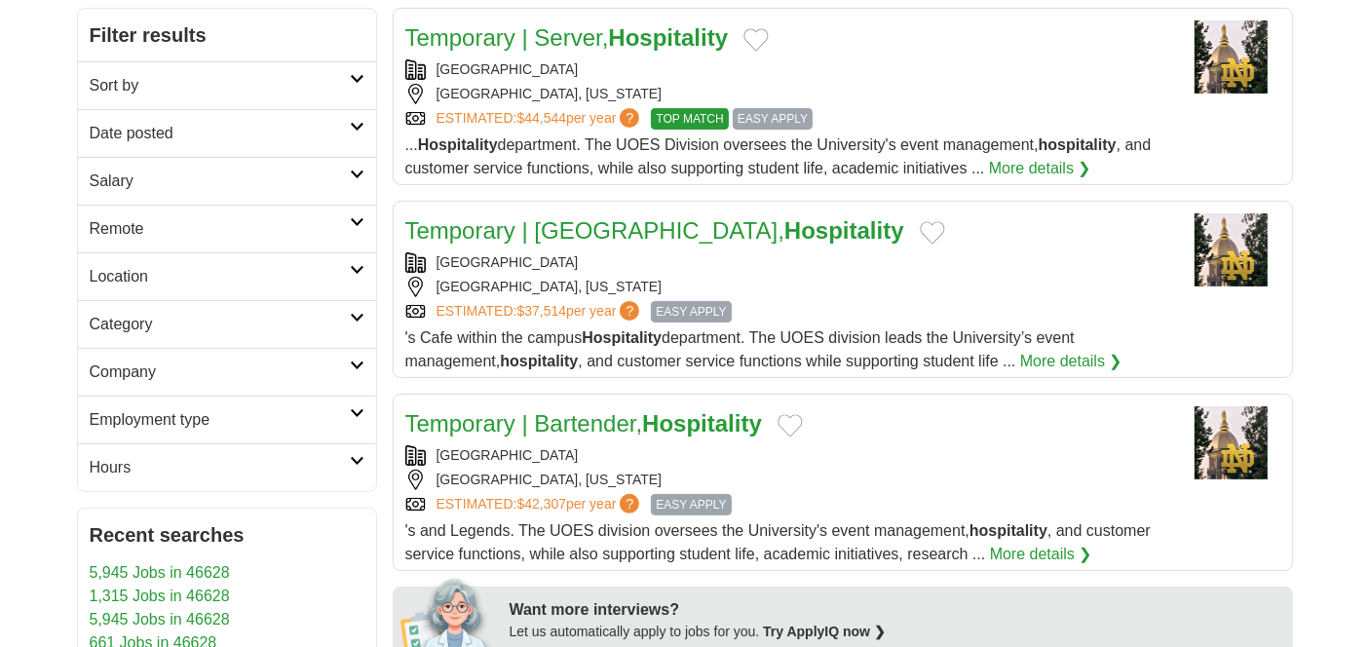
scroll to position [365, 0]
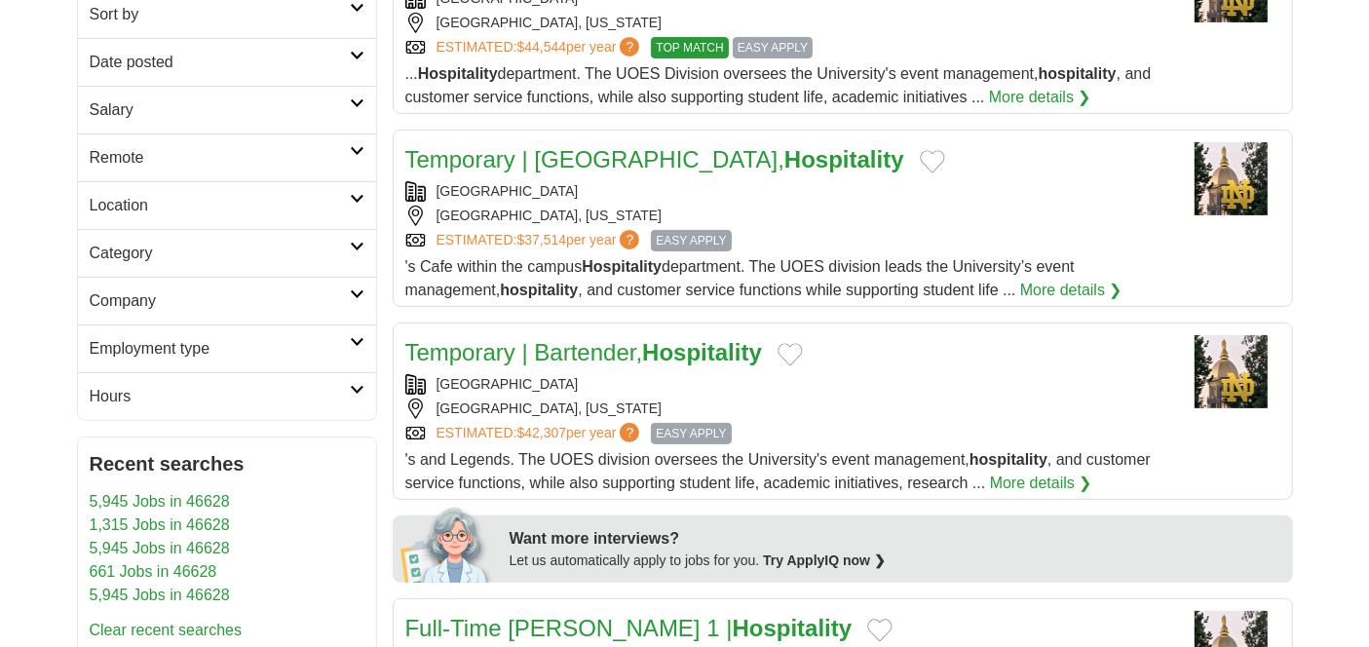
click at [240, 122] on h2 "Salary" at bounding box center [220, 109] width 260 height 23
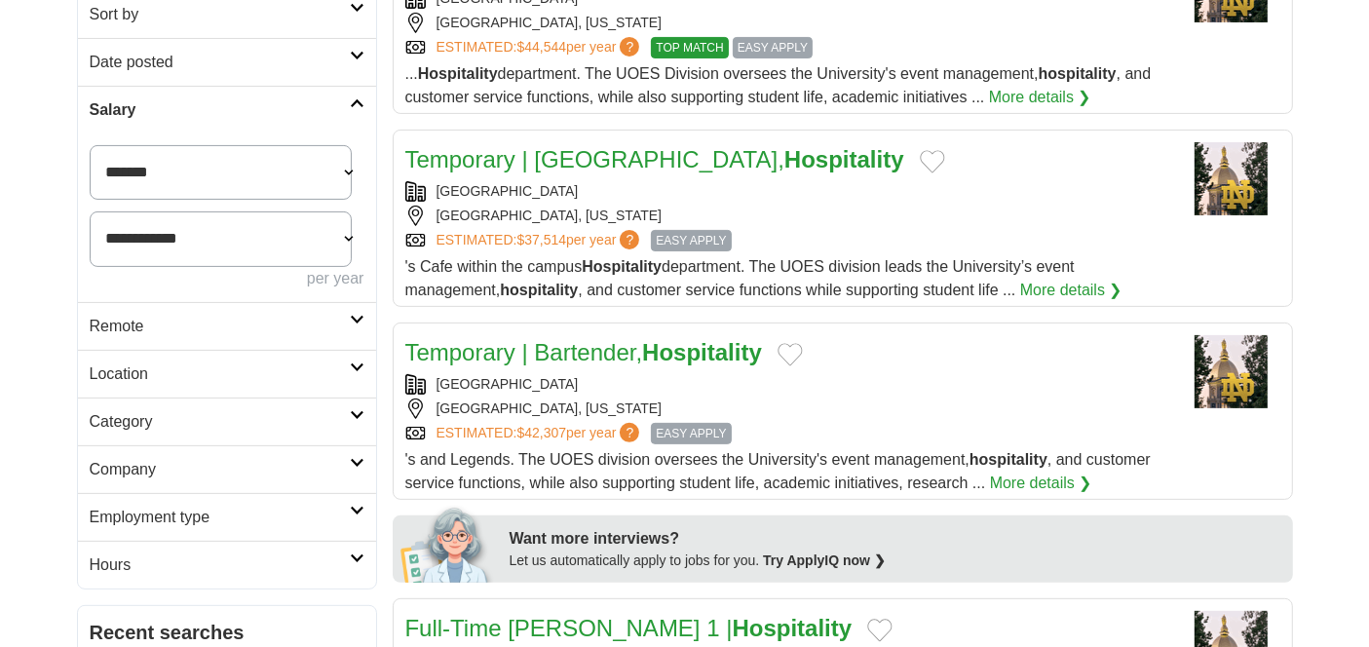
click at [338, 200] on select "**********" at bounding box center [221, 172] width 262 height 55
select select "*****"
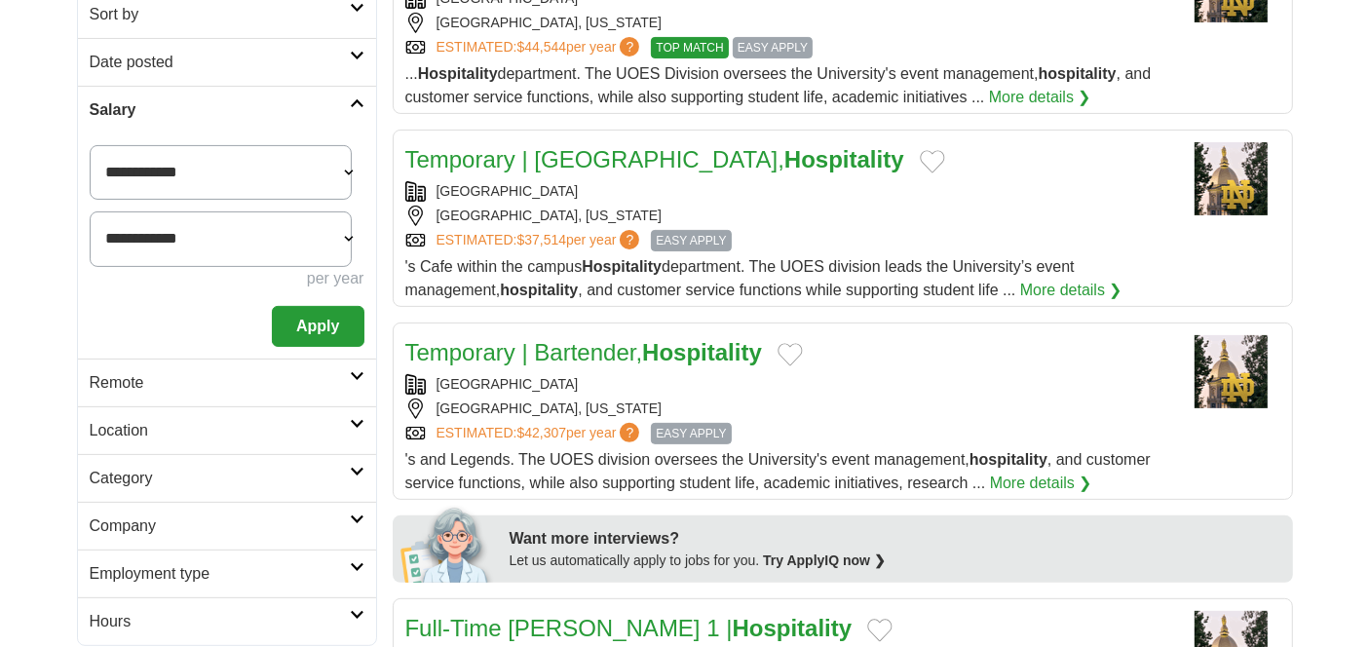
click at [277, 266] on select "**********" at bounding box center [221, 238] width 262 height 55
select select "******"
click at [98, 266] on select "**********" at bounding box center [221, 238] width 262 height 55
click at [289, 347] on button "Apply" at bounding box center [318, 326] width 92 height 41
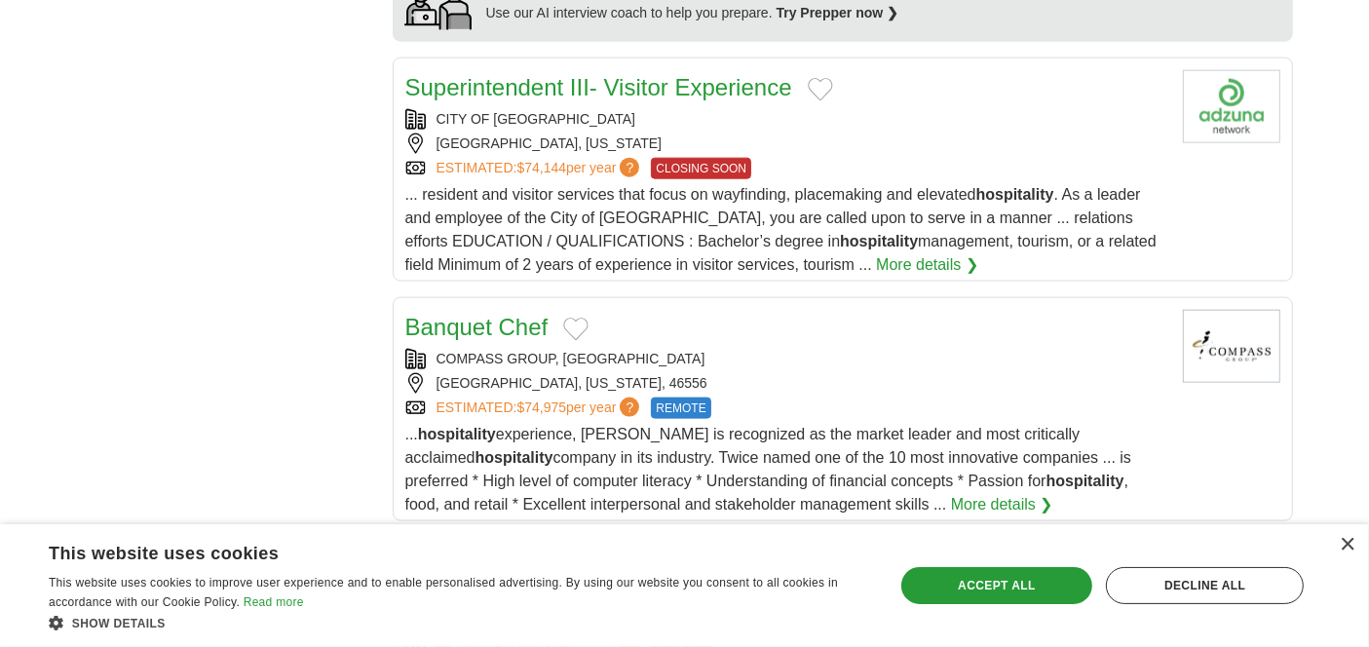
scroll to position [1948, 0]
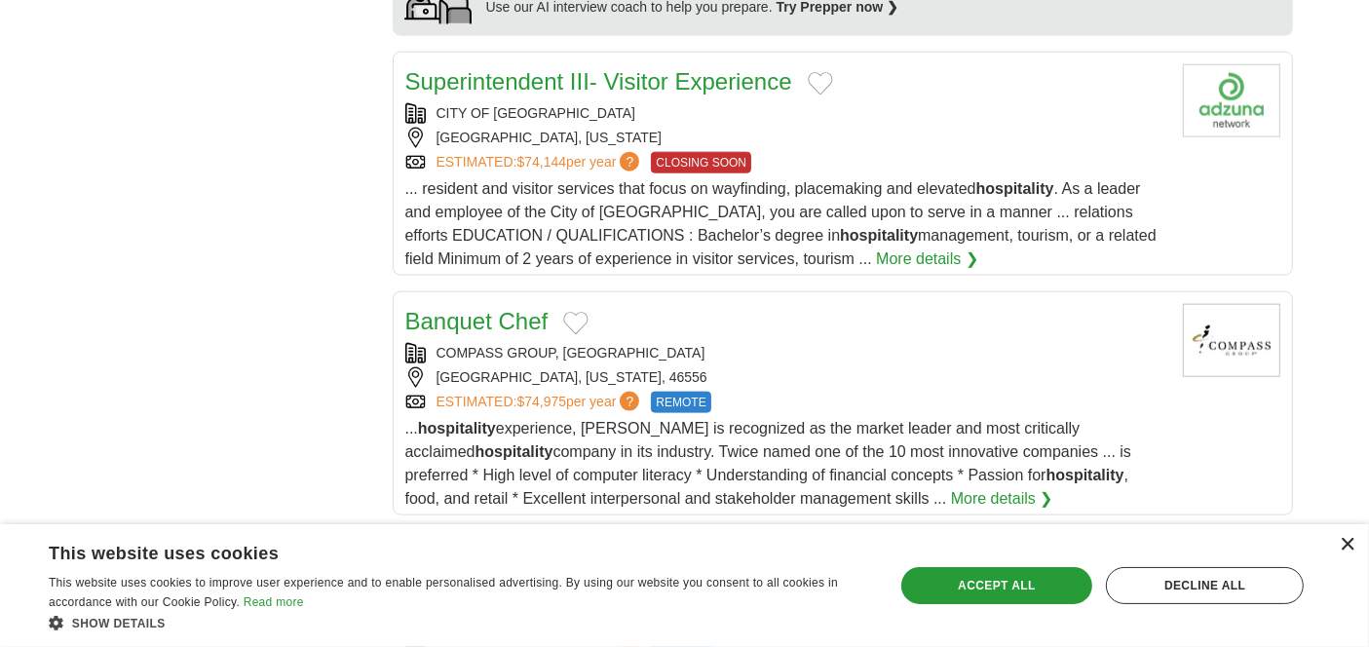
click at [1346, 538] on div "×" at bounding box center [1346, 545] width 15 height 15
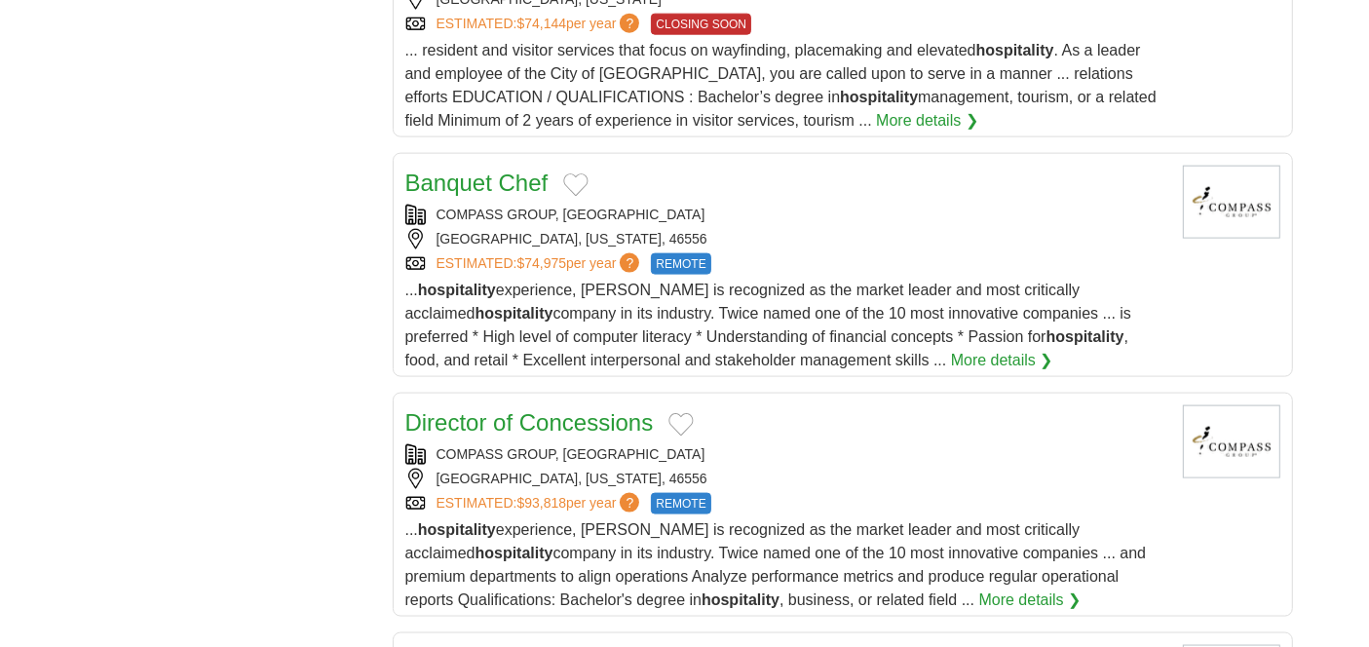
scroll to position [2192, 0]
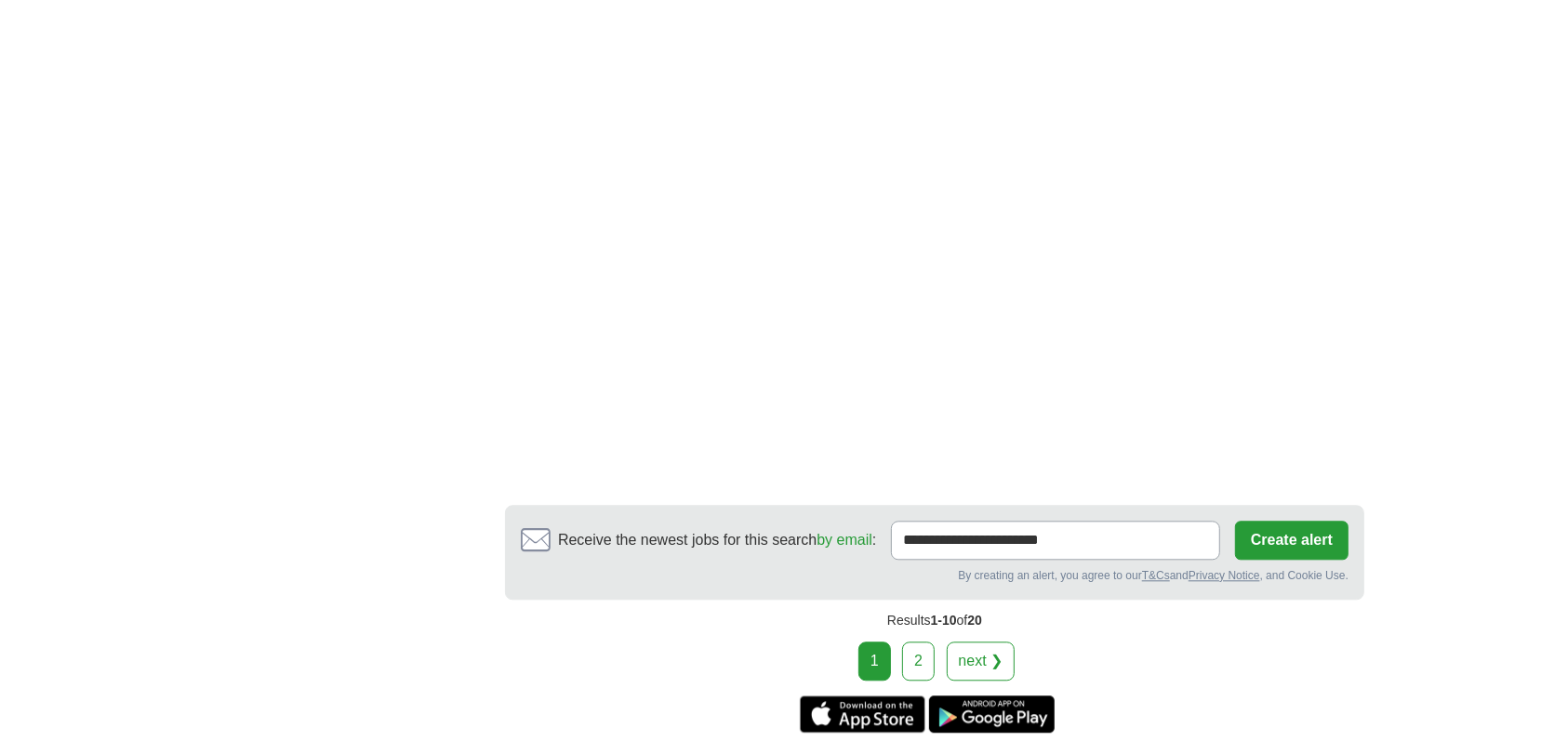
scroll to position [3651, 0]
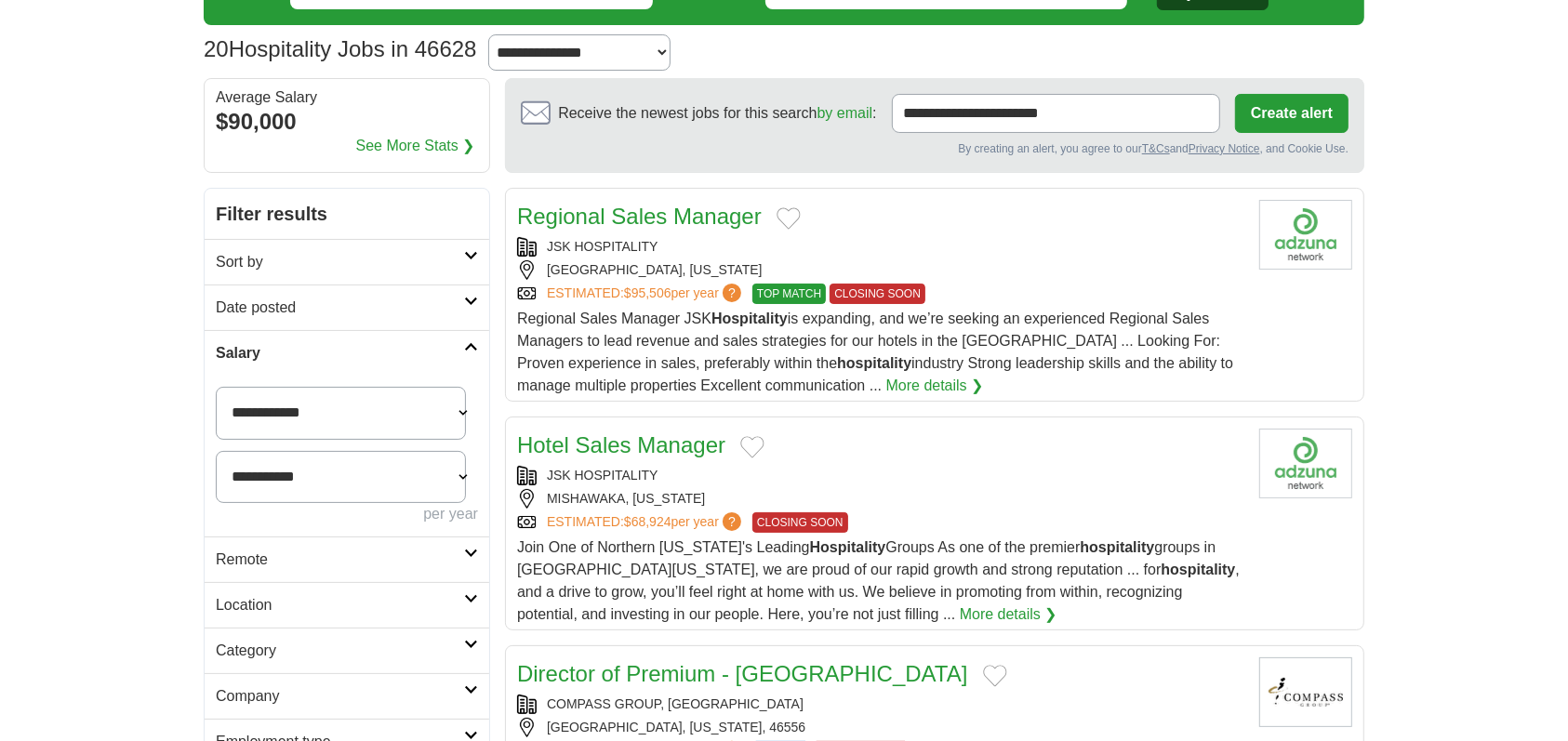
scroll to position [86, 0]
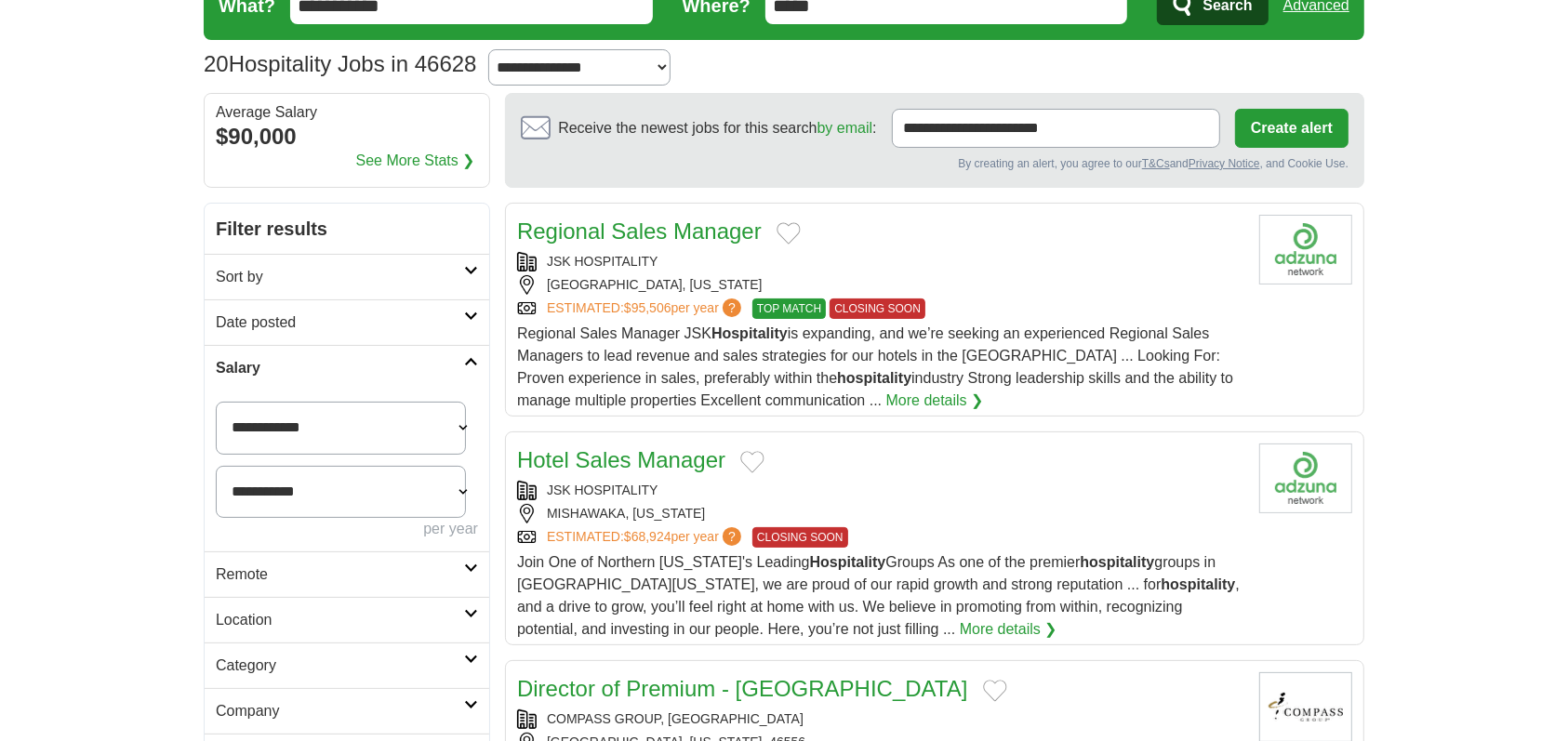
click at [263, 288] on h2 "Sort by" at bounding box center [340, 277] width 248 height 22
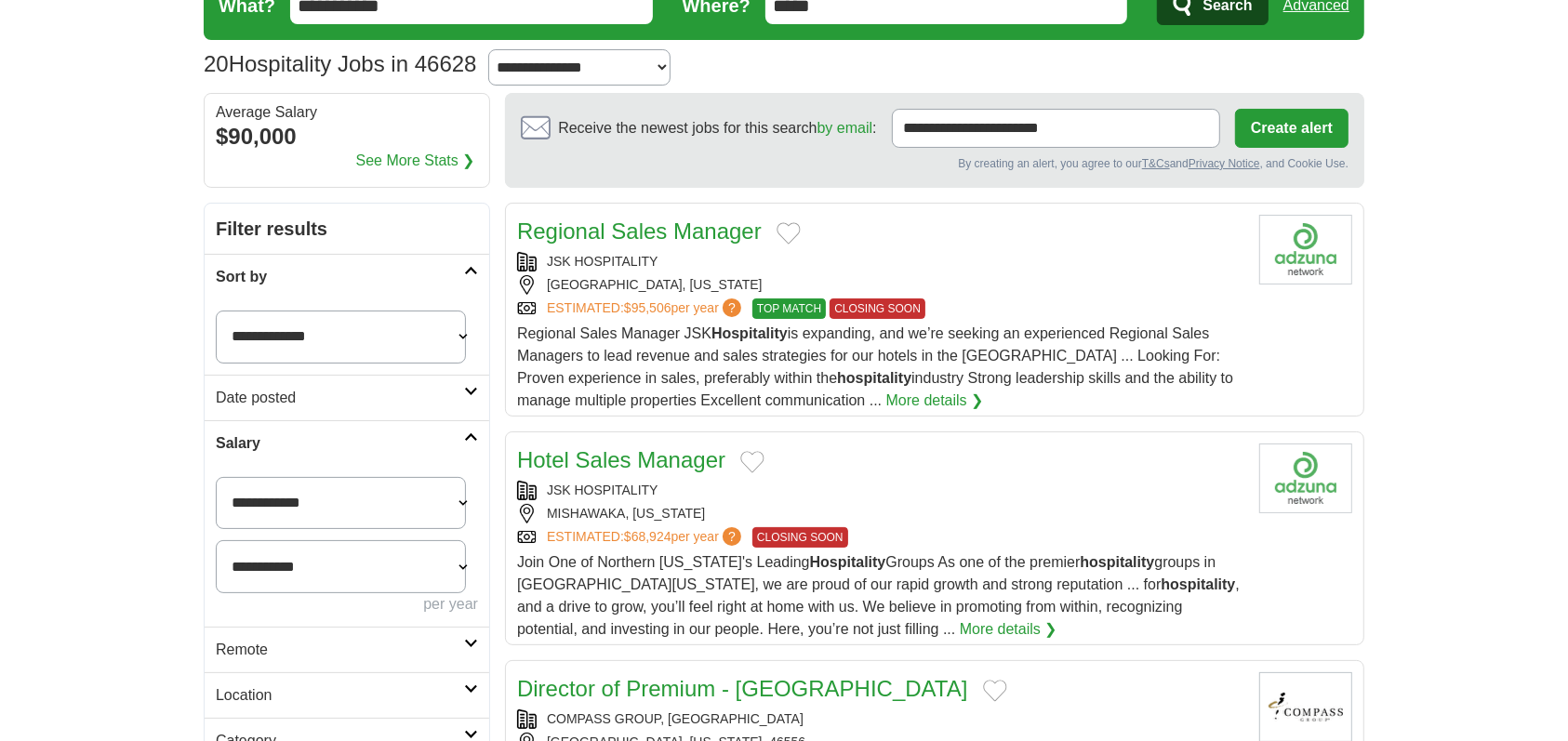
click at [263, 288] on h2 "Sort by" at bounding box center [340, 277] width 248 height 22
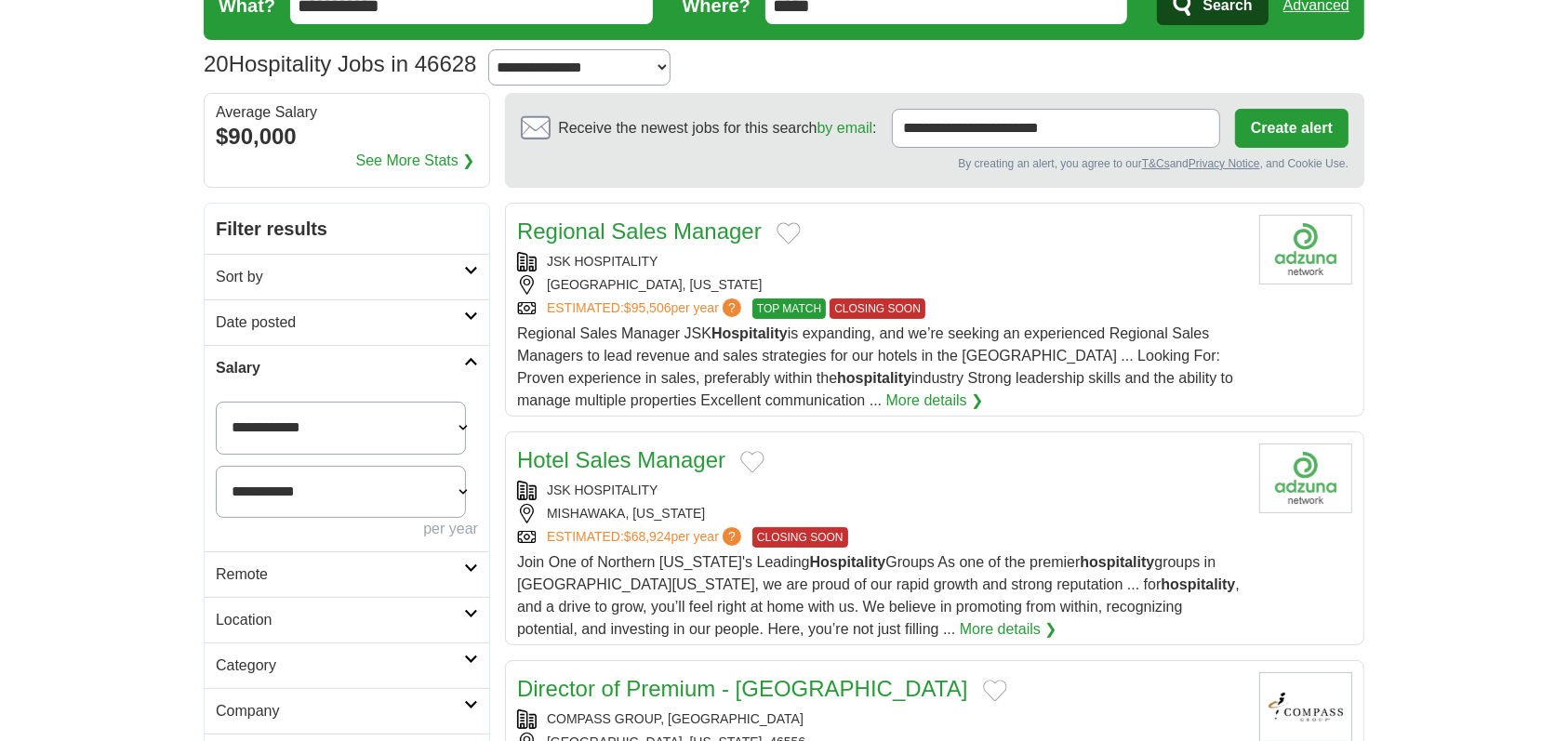
click at [268, 334] on h2 "Date posted" at bounding box center [340, 322] width 248 height 22
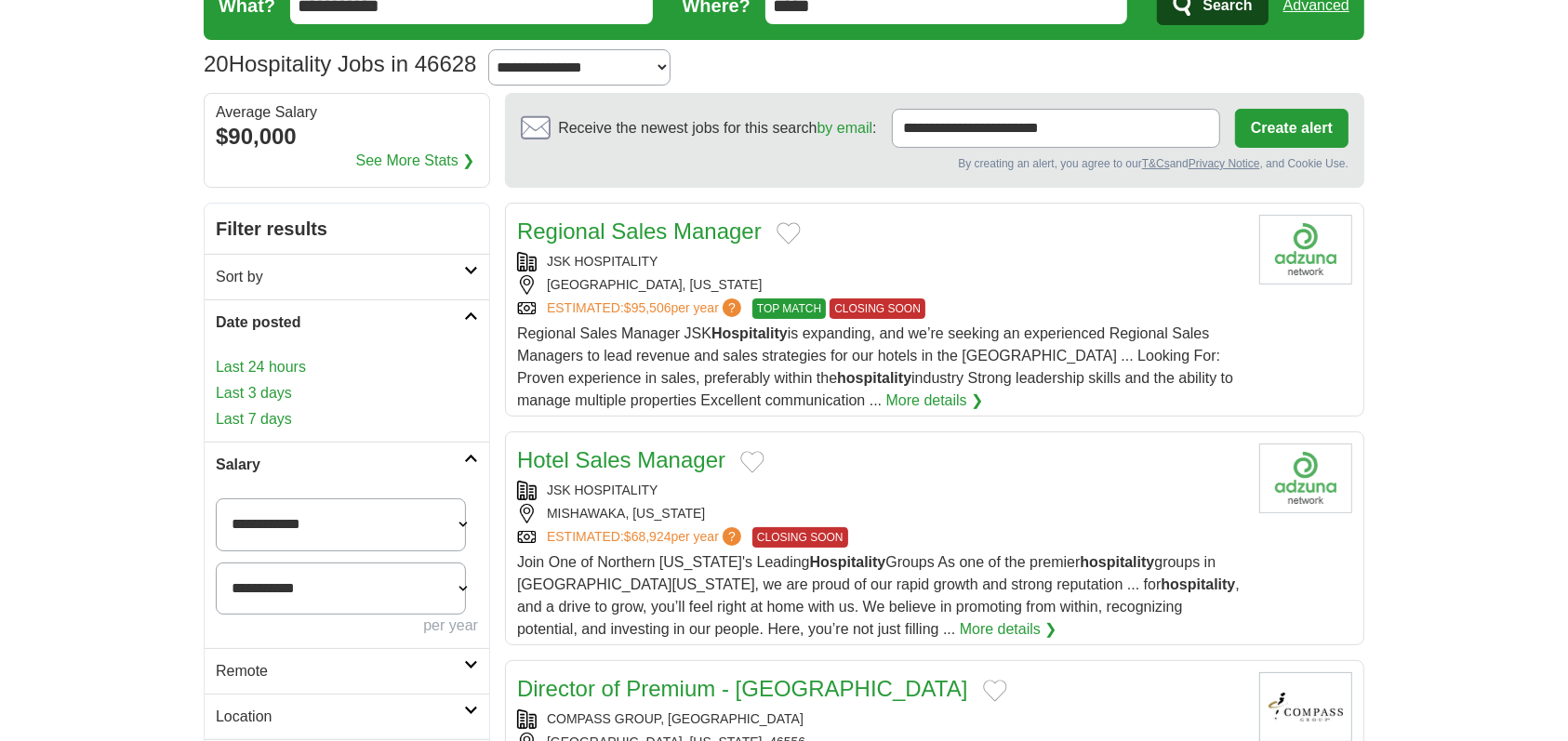
click at [300, 431] on link "Last 7 days" at bounding box center [347, 419] width 263 height 22
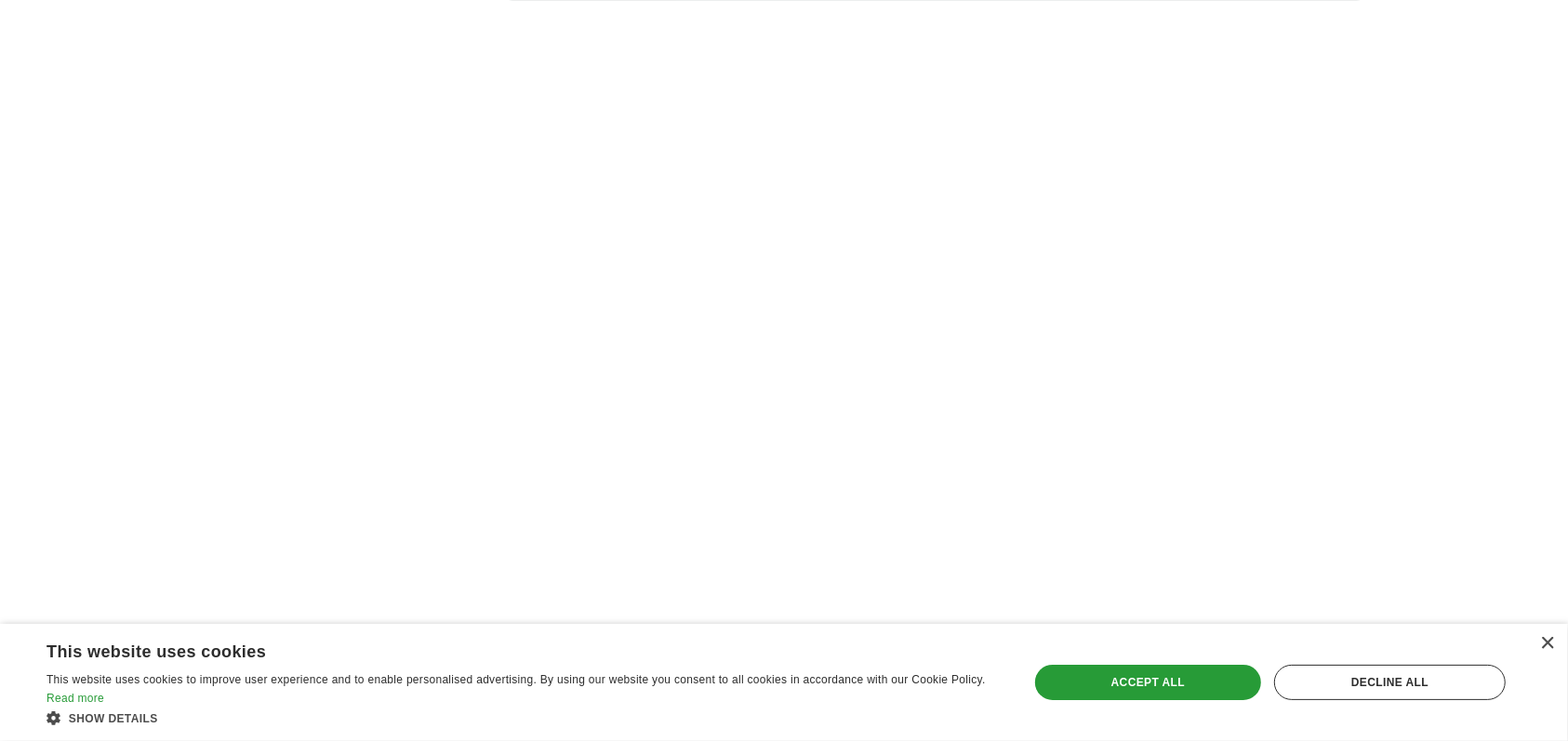
scroll to position [1813, 0]
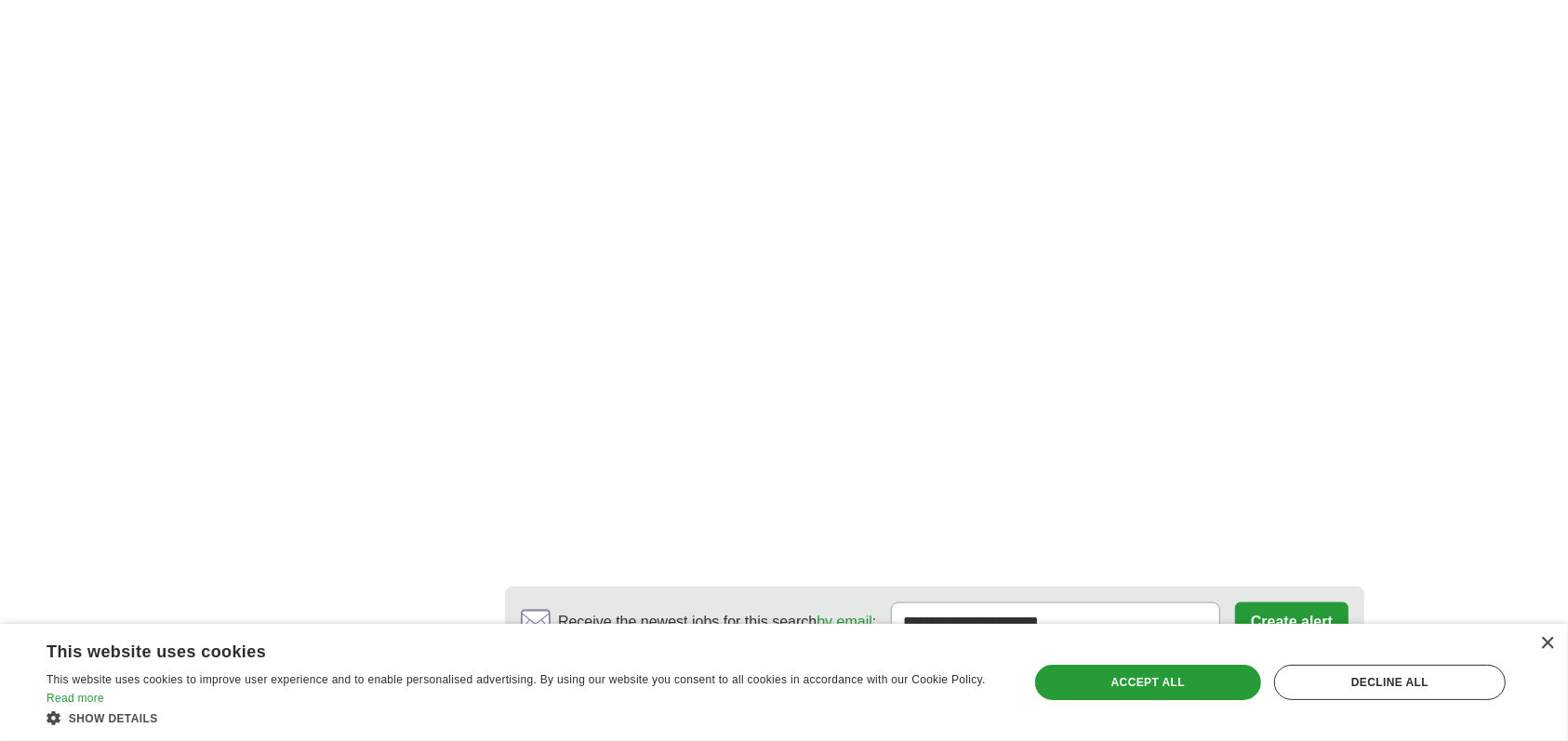
scroll to position [2093, 0]
